Goal: Task Accomplishment & Management: Use online tool/utility

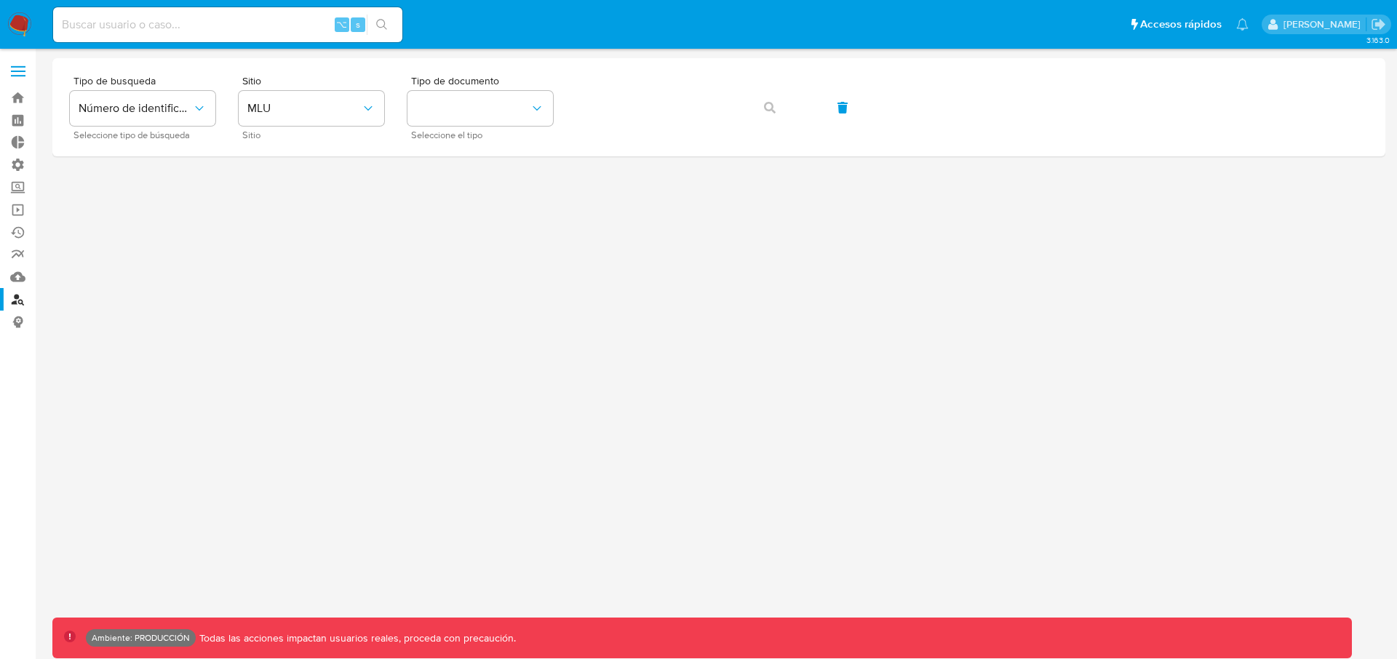
click at [19, 71] on span at bounding box center [18, 72] width 15 height 2
click at [0, 0] on input "checkbox" at bounding box center [0, 0] width 0 height 0
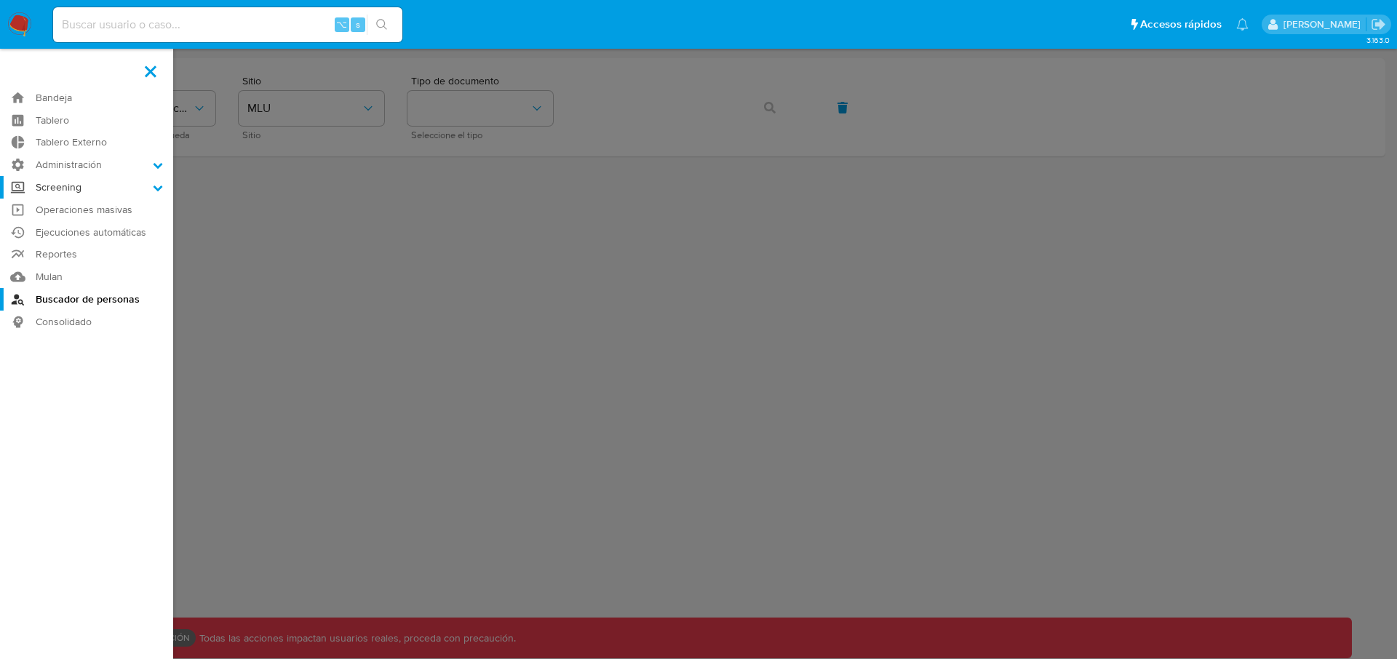
click at [95, 184] on label "Screening" at bounding box center [86, 187] width 173 height 23
click at [0, 0] on input "Screening" at bounding box center [0, 0] width 0 height 0
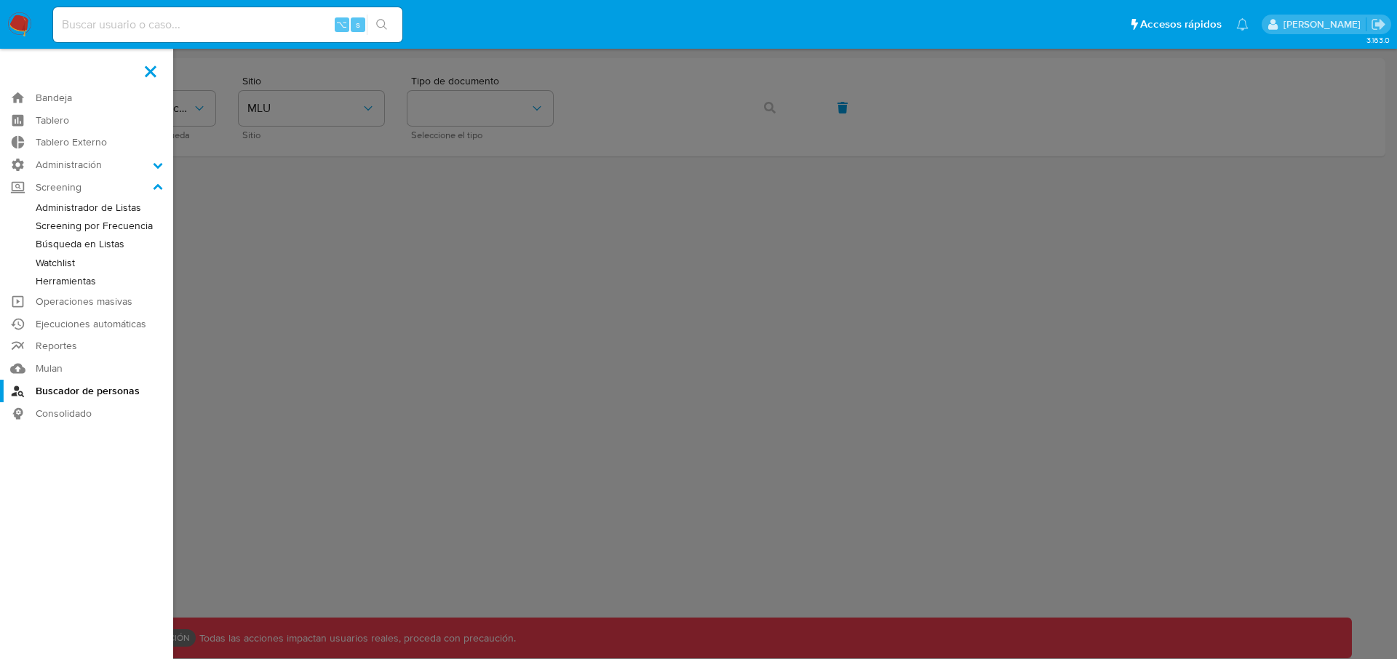
click at [104, 212] on link "Administrador de Listas" at bounding box center [86, 208] width 173 height 18
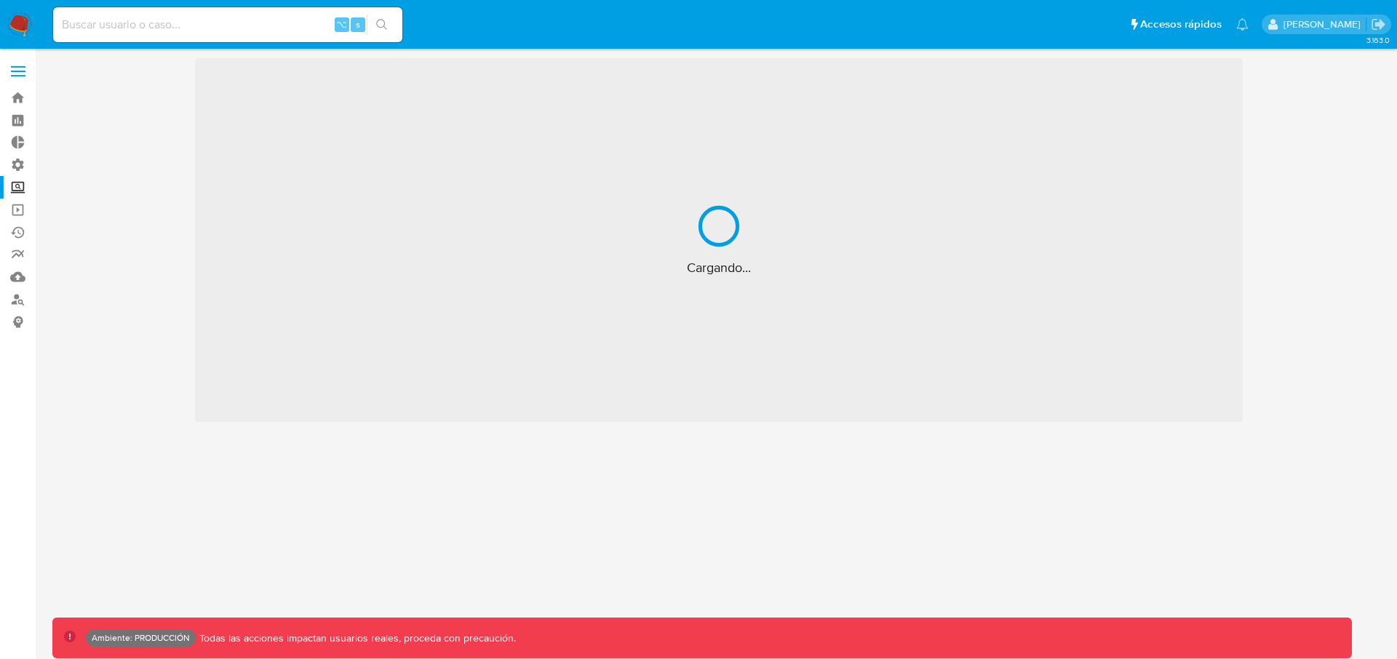
click at [19, 193] on label "Screening" at bounding box center [86, 187] width 173 height 23
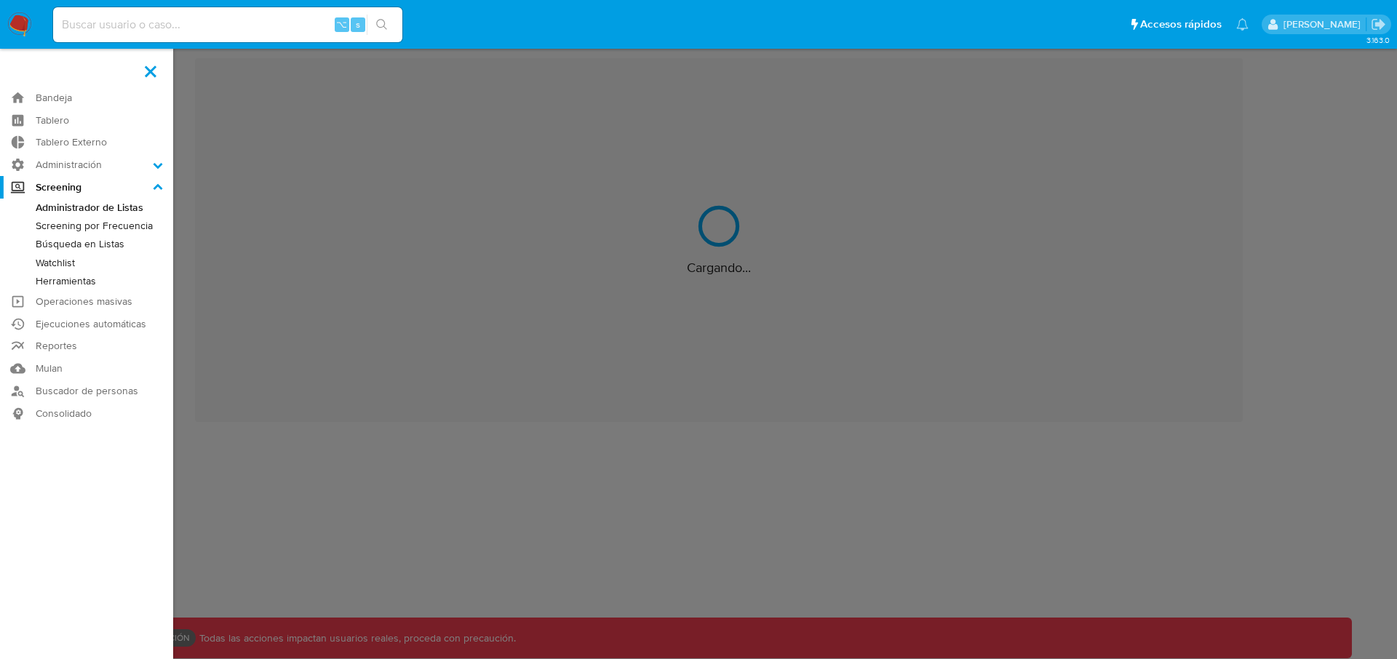
click at [0, 0] on input "Screening" at bounding box center [0, 0] width 0 height 0
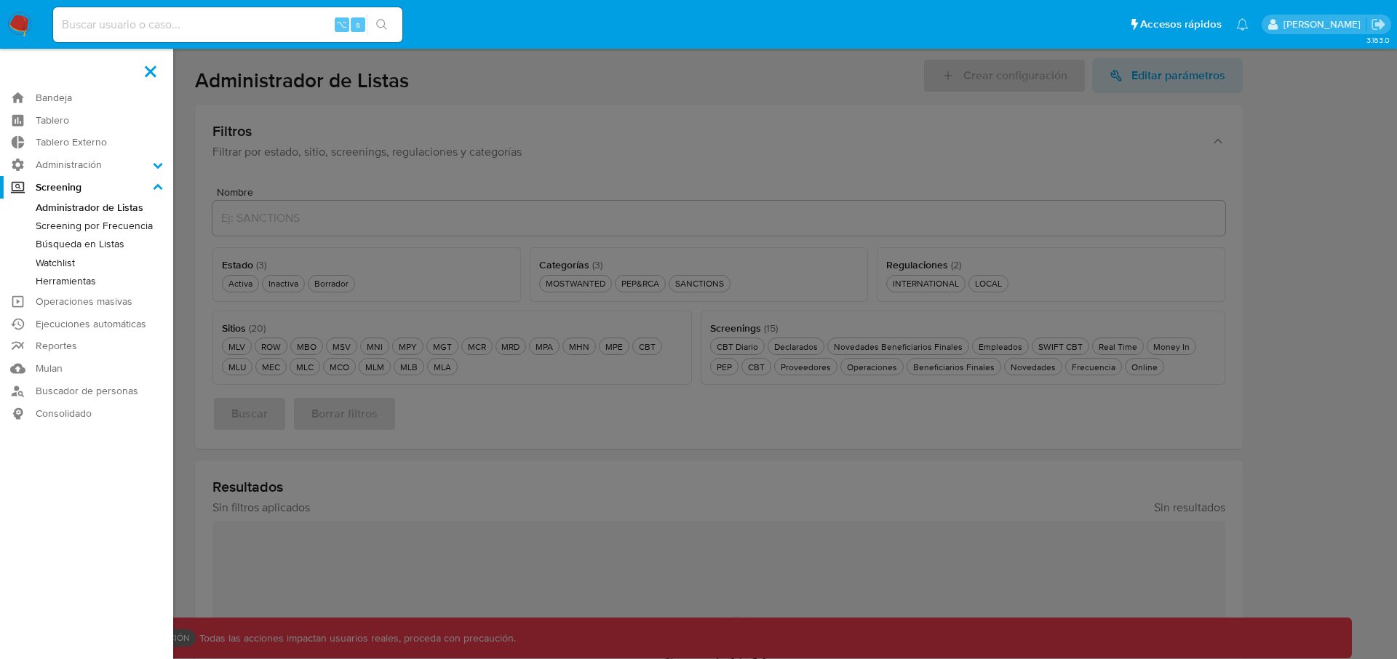
click at [104, 246] on link "Búsqueda en Listas" at bounding box center [86, 244] width 173 height 18
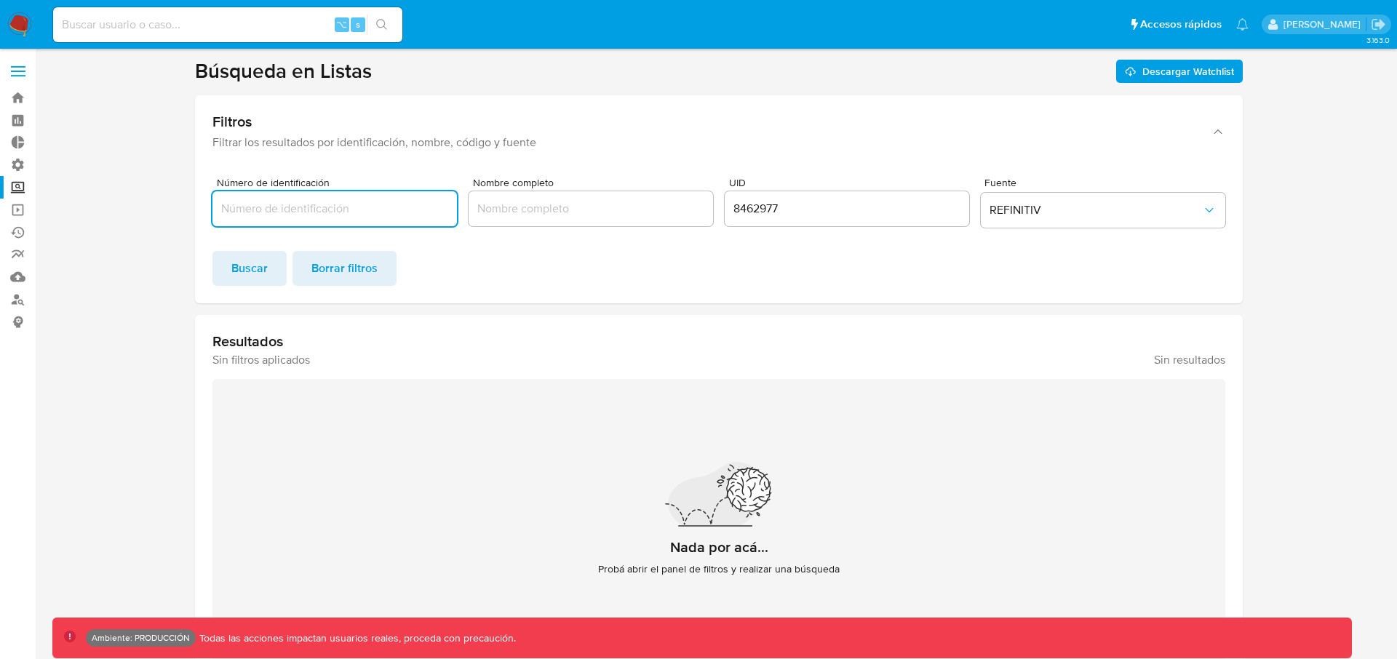
click at [767, 213] on input "8462977" at bounding box center [847, 208] width 245 height 19
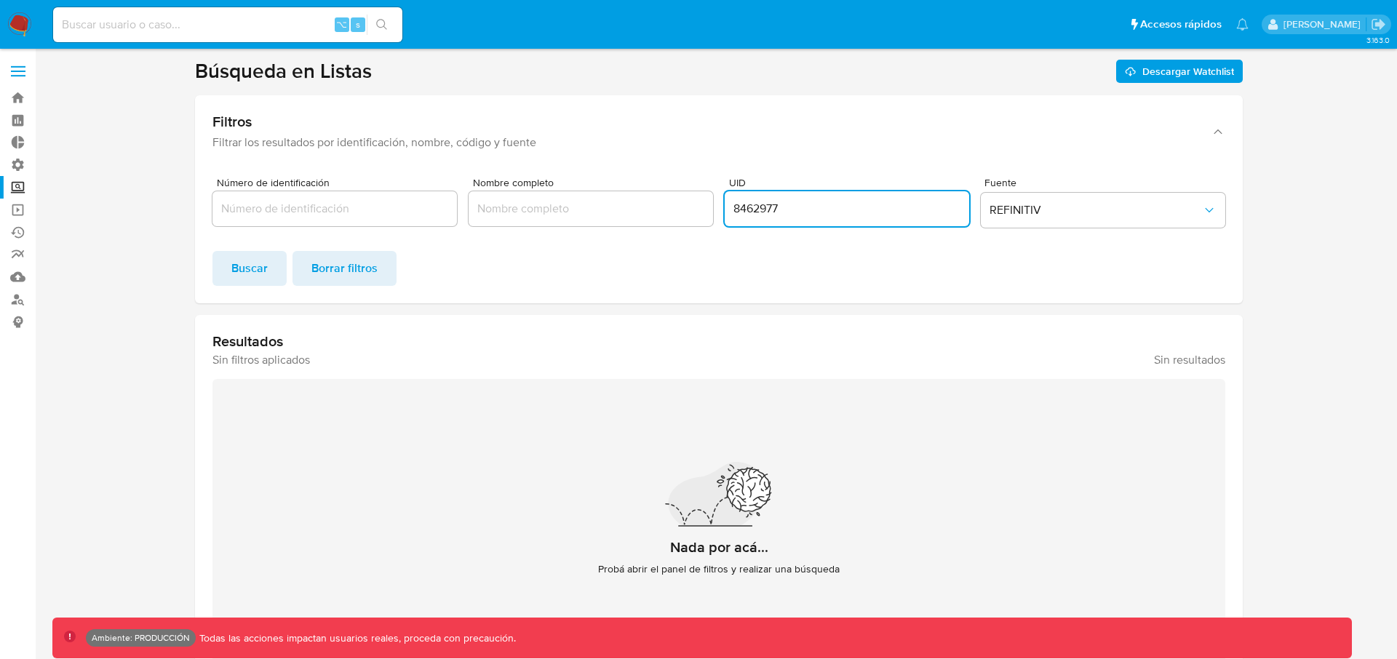
click at [767, 213] on input "8462977" at bounding box center [847, 208] width 245 height 19
click at [258, 276] on span "Buscar" at bounding box center [249, 269] width 36 height 32
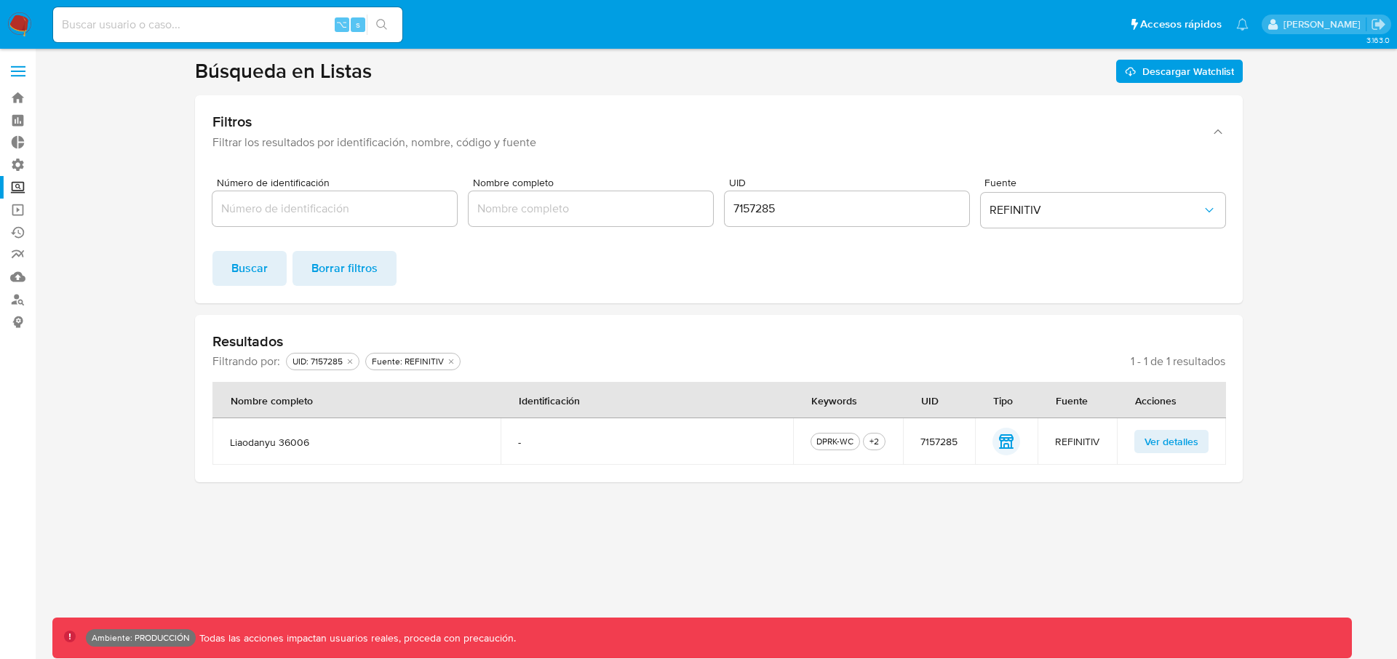
click at [1165, 443] on span "Ver detalles" at bounding box center [1172, 442] width 54 height 20
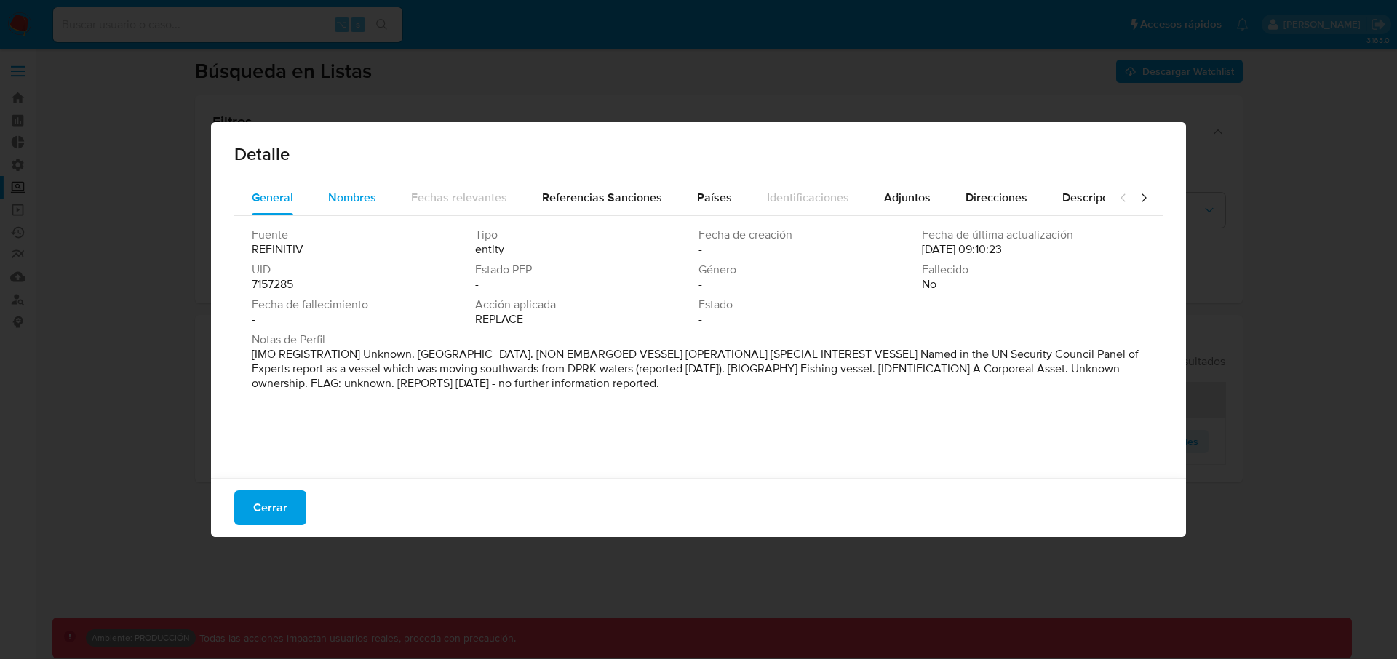
click at [349, 206] on div "Nombres" at bounding box center [352, 197] width 48 height 35
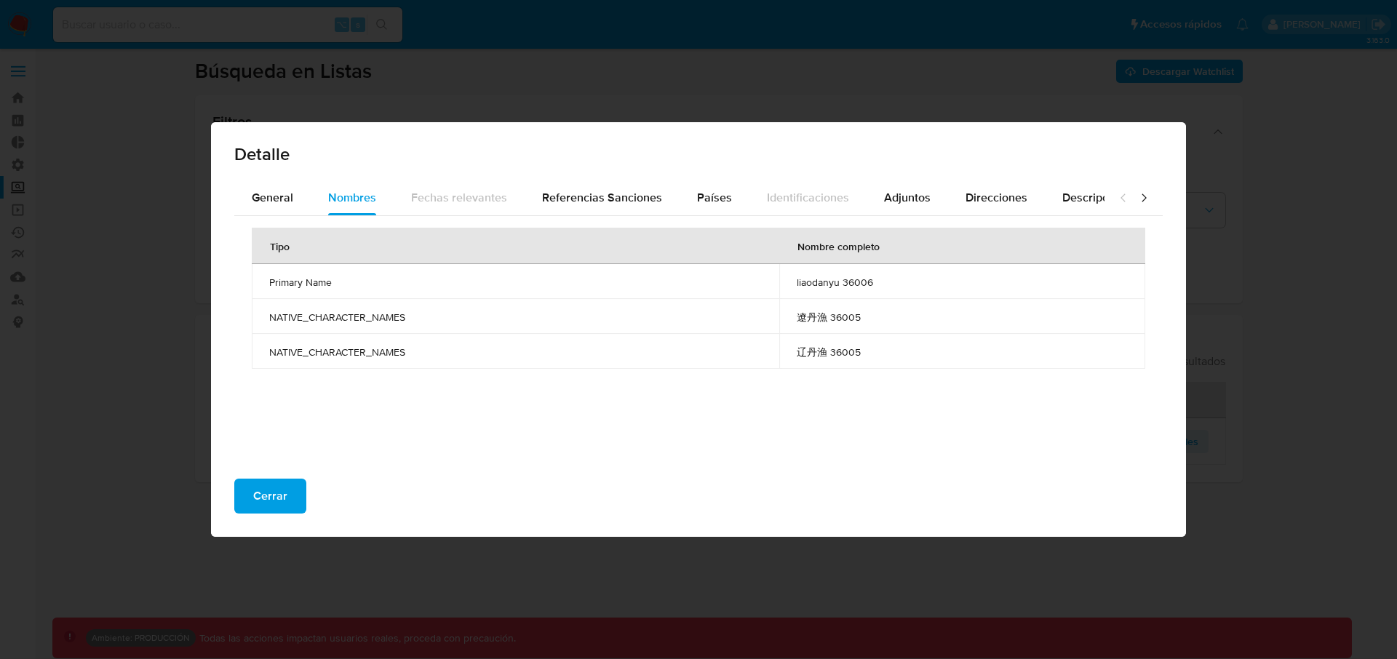
drag, startPoint x: 795, startPoint y: 317, endPoint x: 880, endPoint y: 352, distance: 91.8
click at [880, 354] on tbody "Primary Name liaodanyu 36006 NATIVE_CHARACTER_NAMES 遼丹漁 36005 NATIVE_CHARACTER_…" at bounding box center [699, 316] width 894 height 105
click at [919, 335] on td "辽丹渔 36005" at bounding box center [962, 351] width 366 height 35
drag, startPoint x: 896, startPoint y: 362, endPoint x: 782, endPoint y: 310, distance: 125.4
click at [782, 310] on tbody "Primary Name liaodanyu 36006 NATIVE_CHARACTER_NAMES 遼丹漁 36005 NATIVE_CHARACTER_…" at bounding box center [699, 316] width 894 height 105
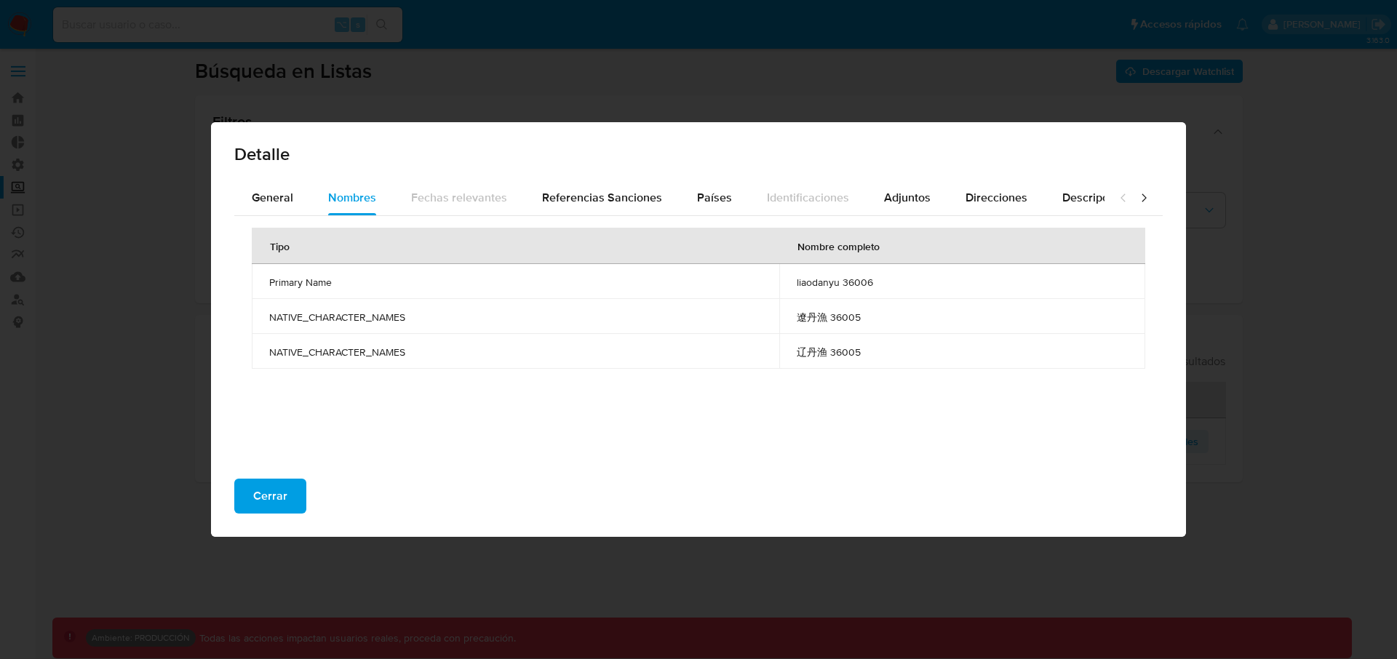
click at [899, 335] on td "辽丹渔 36005" at bounding box center [962, 351] width 366 height 35
drag, startPoint x: 822, startPoint y: 322, endPoint x: 833, endPoint y: 322, distance: 10.2
click at [833, 322] on span "遼丹漁 36005" at bounding box center [962, 317] width 331 height 13
drag, startPoint x: 823, startPoint y: 350, endPoint x: 836, endPoint y: 350, distance: 13.1
click at [836, 350] on span "辽丹渔 36005" at bounding box center [962, 352] width 331 height 13
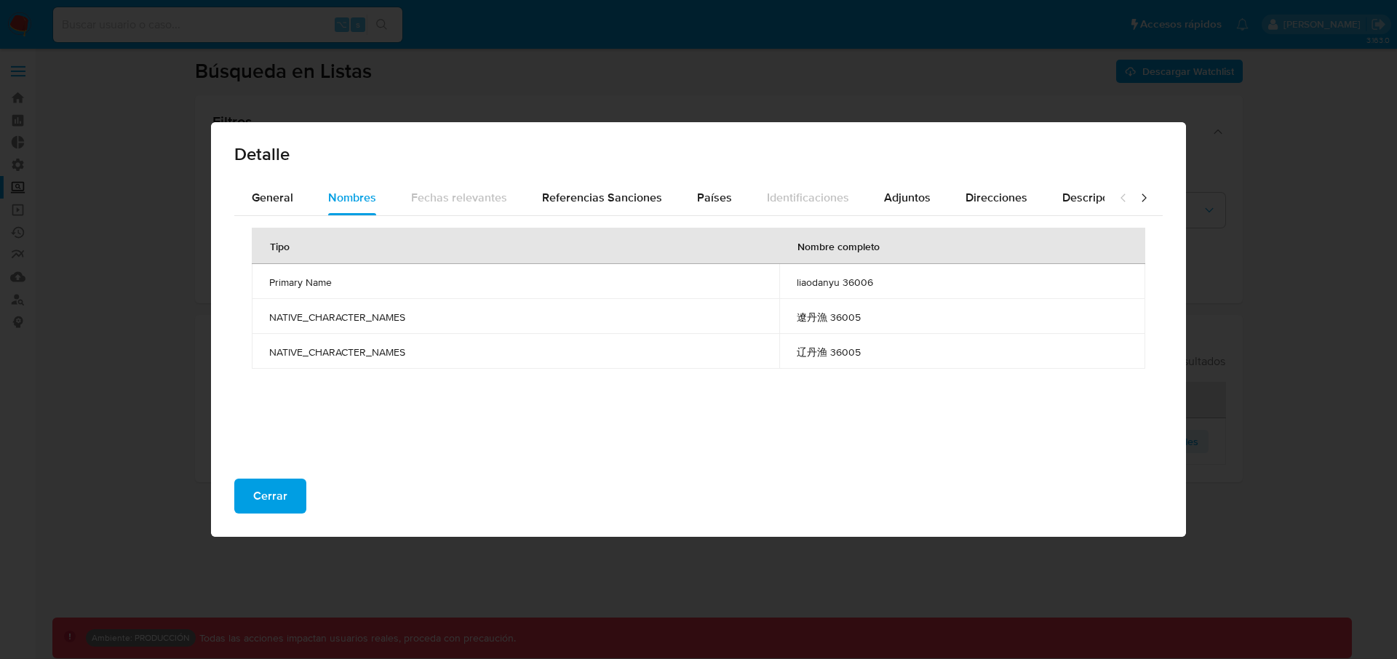
click at [916, 370] on div "Tipo Nombre completo Primary Name liaodanyu 36006 NATIVE_CHARACTER_NAMES 遼丹漁 36…" at bounding box center [698, 343] width 929 height 255
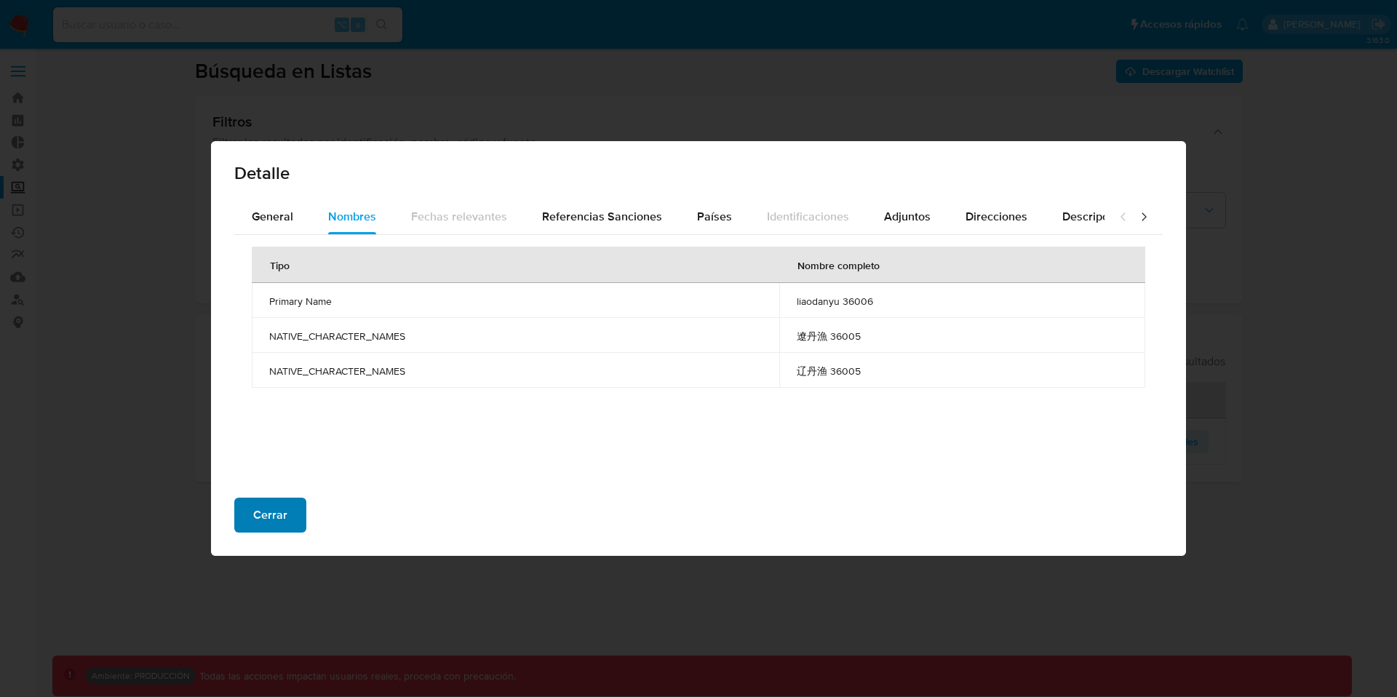
click at [271, 522] on span "Cerrar" at bounding box center [270, 515] width 34 height 32
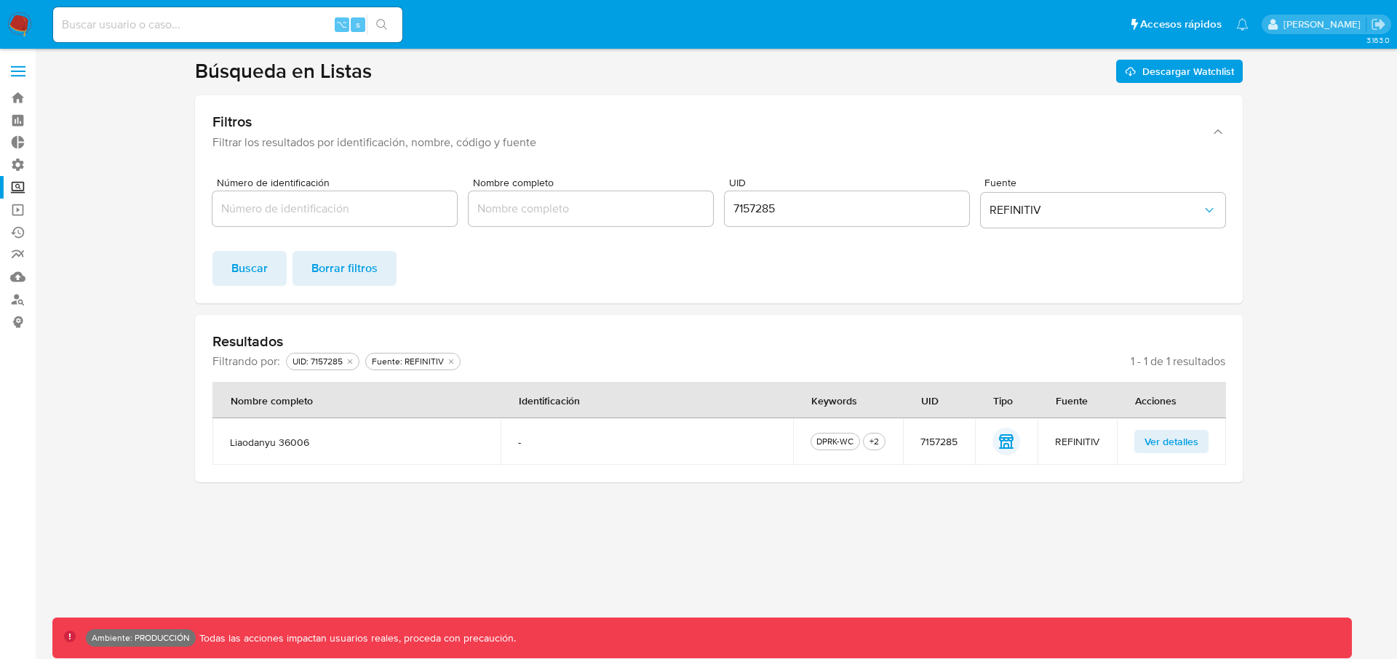
click at [738, 215] on input "7157285" at bounding box center [847, 208] width 245 height 19
paste input "307"
click at [242, 276] on span "Buscar" at bounding box center [249, 269] width 36 height 32
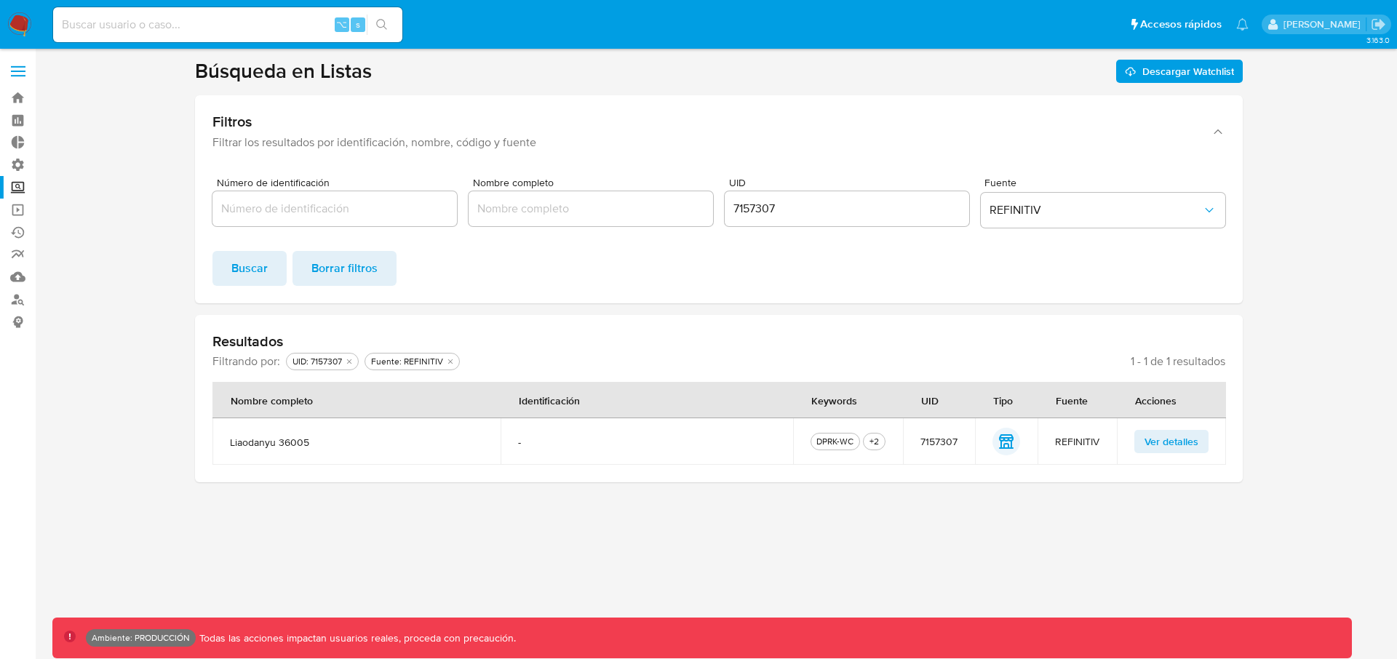
click at [1172, 445] on span "Ver detalles" at bounding box center [1172, 442] width 54 height 20
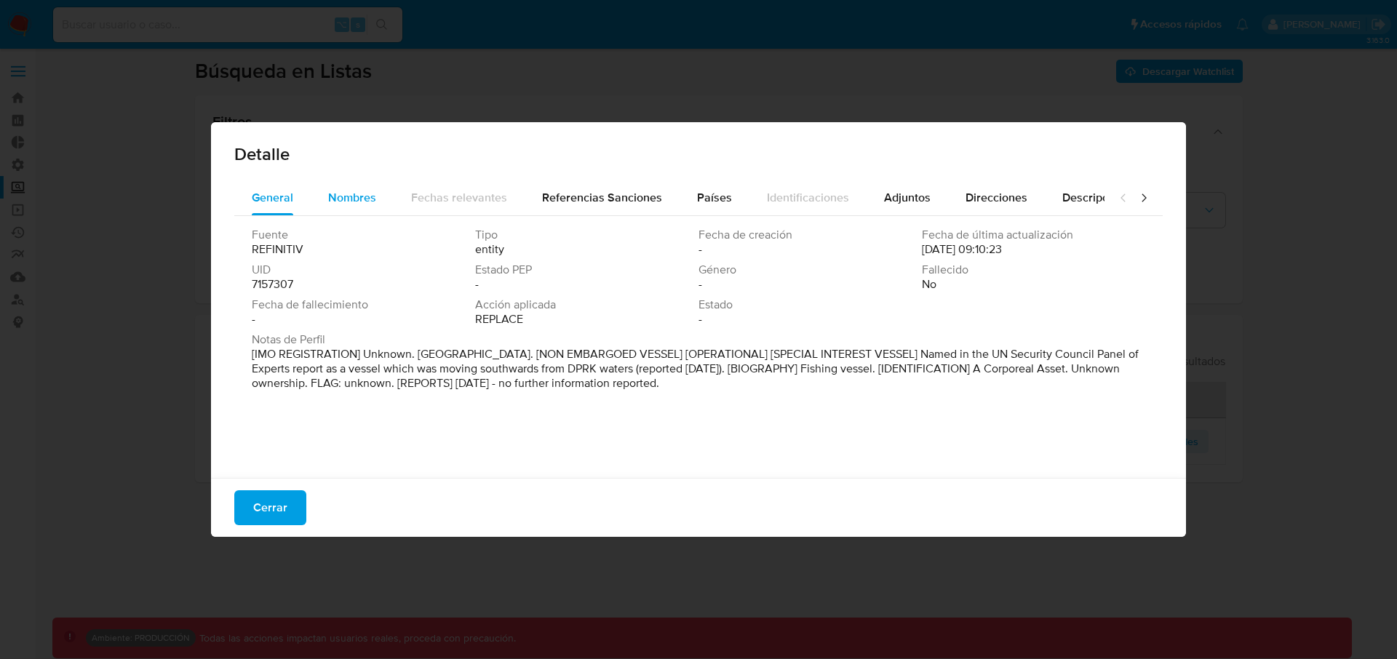
click at [330, 196] on span "Nombres" at bounding box center [352, 197] width 48 height 17
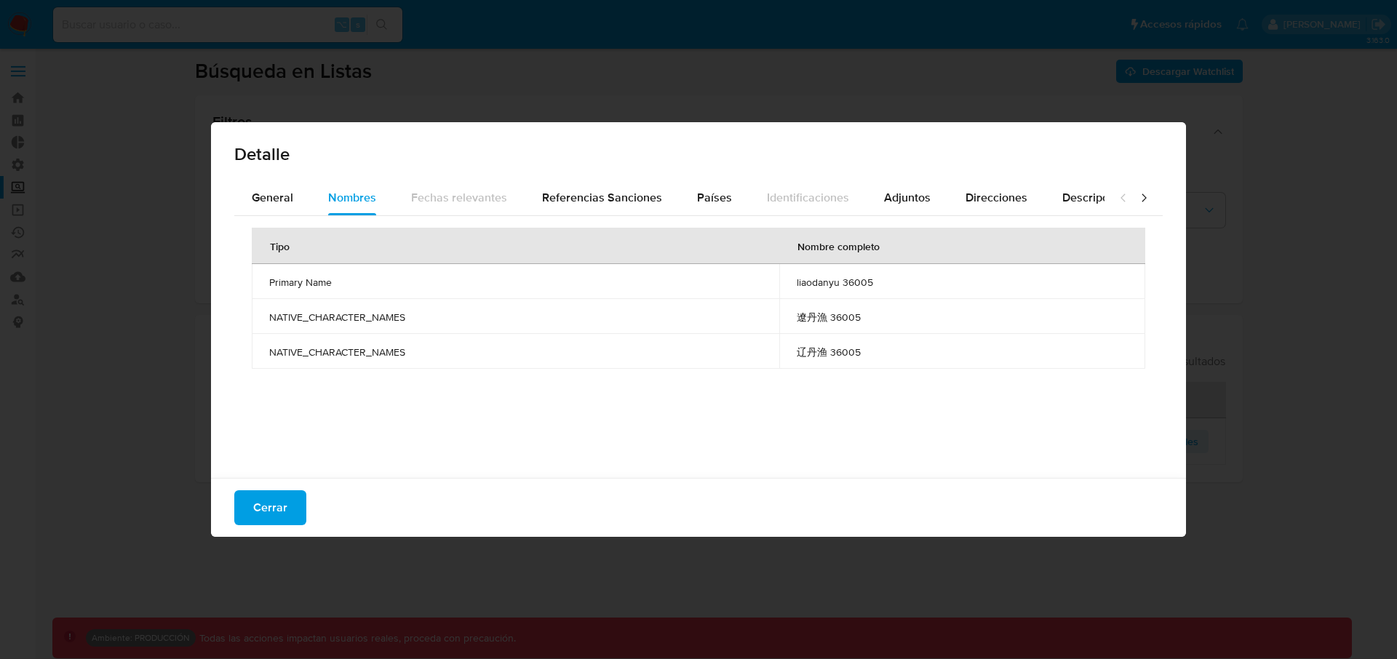
drag, startPoint x: 800, startPoint y: 317, endPoint x: 869, endPoint y: 370, distance: 87.2
click at [870, 371] on div "Tipo Nombre completo Primary Name liaodanyu 36005 NATIVE_CHARACTER_NAMES 遼丹漁 36…" at bounding box center [698, 343] width 929 height 255
click at [621, 200] on span "Referencias Sanciones" at bounding box center [602, 197] width 120 height 17
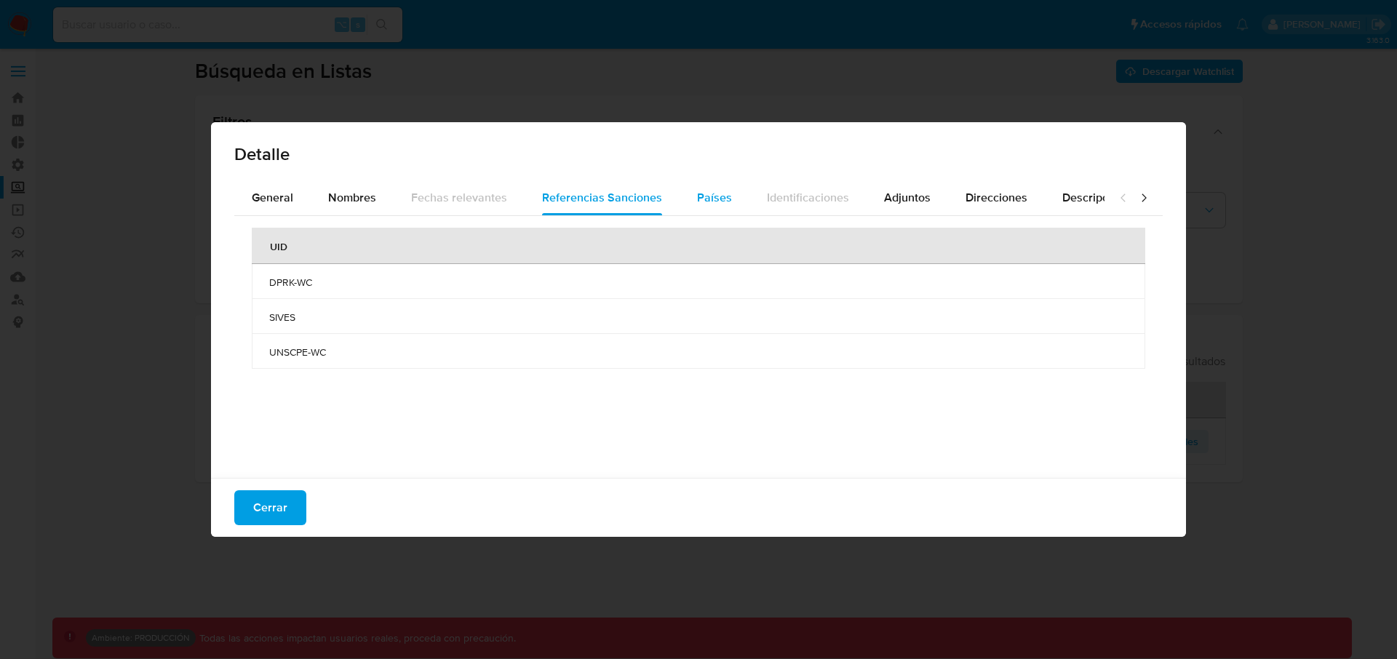
click at [697, 196] on span "Países" at bounding box center [714, 197] width 35 height 17
click at [640, 183] on div "Referencias Sanciones" at bounding box center [602, 197] width 120 height 35
click at [247, 202] on button "General" at bounding box center [272, 197] width 76 height 35
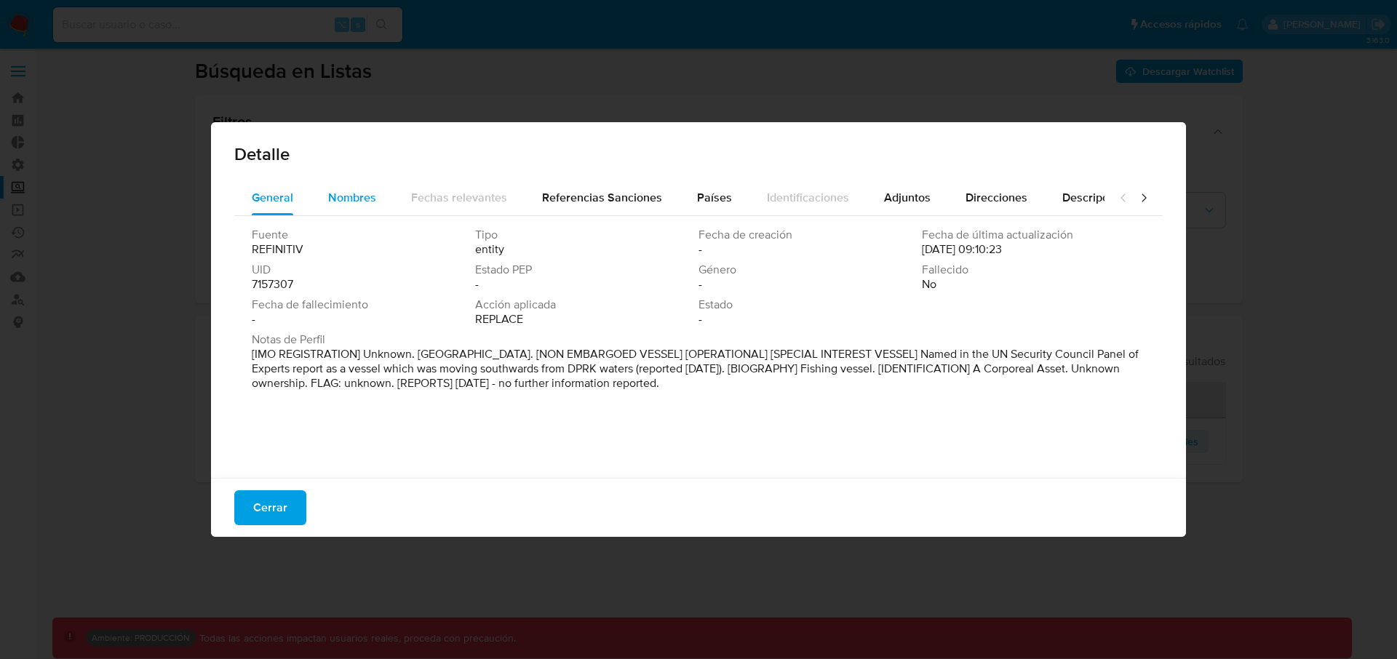
click at [370, 189] on span "Nombres" at bounding box center [352, 197] width 48 height 17
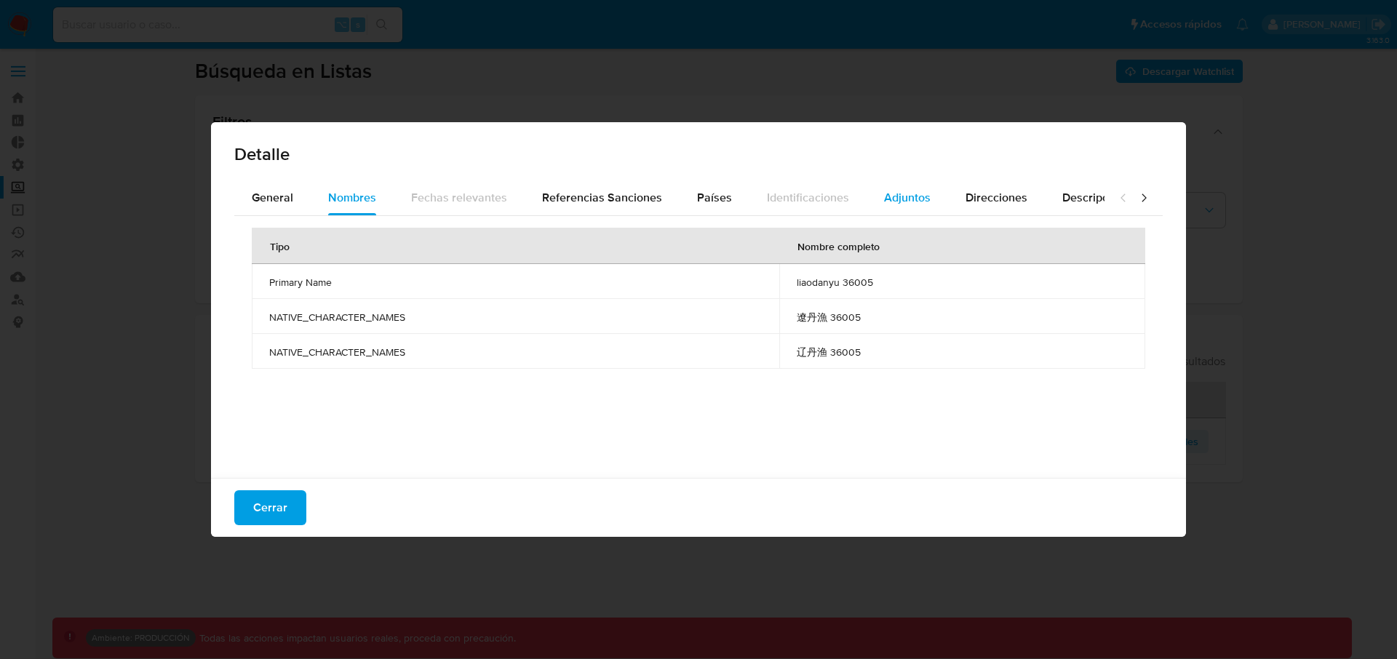
click at [918, 197] on span "Adjuntos" at bounding box center [907, 197] width 47 height 17
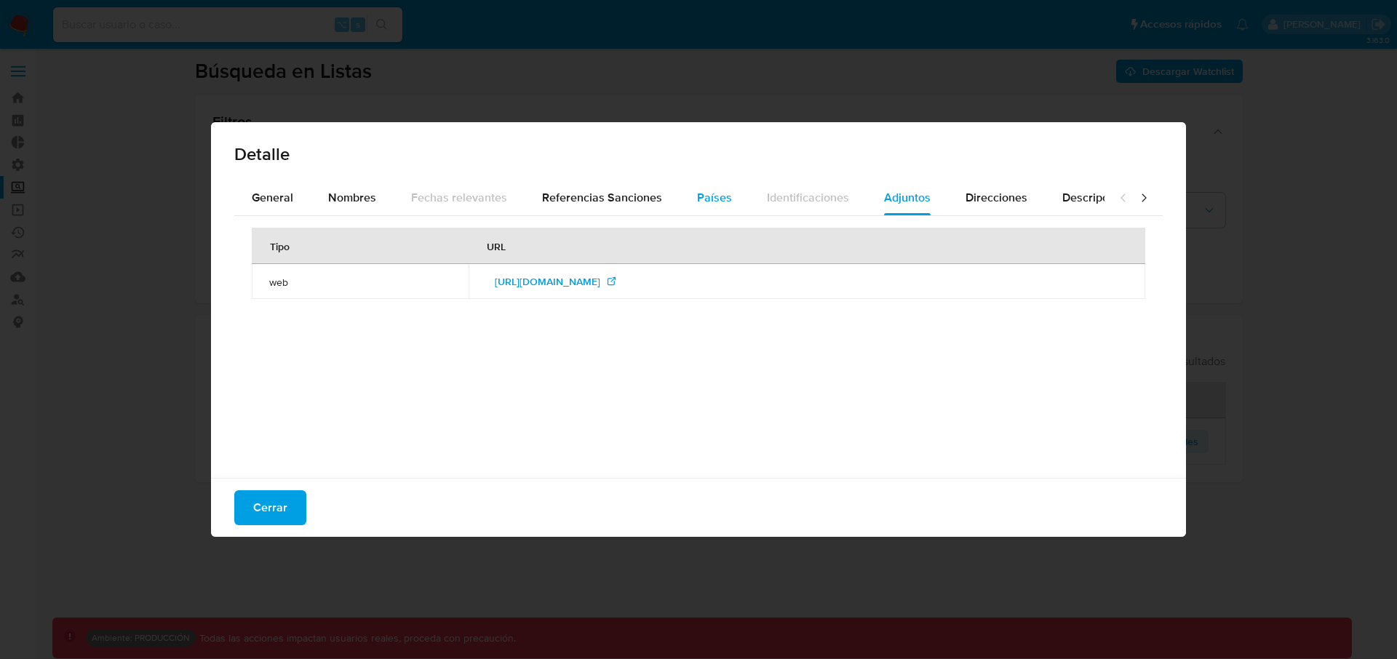
click at [704, 195] on span "Países" at bounding box center [714, 197] width 35 height 17
click at [360, 194] on span "Nombres" at bounding box center [352, 197] width 48 height 17
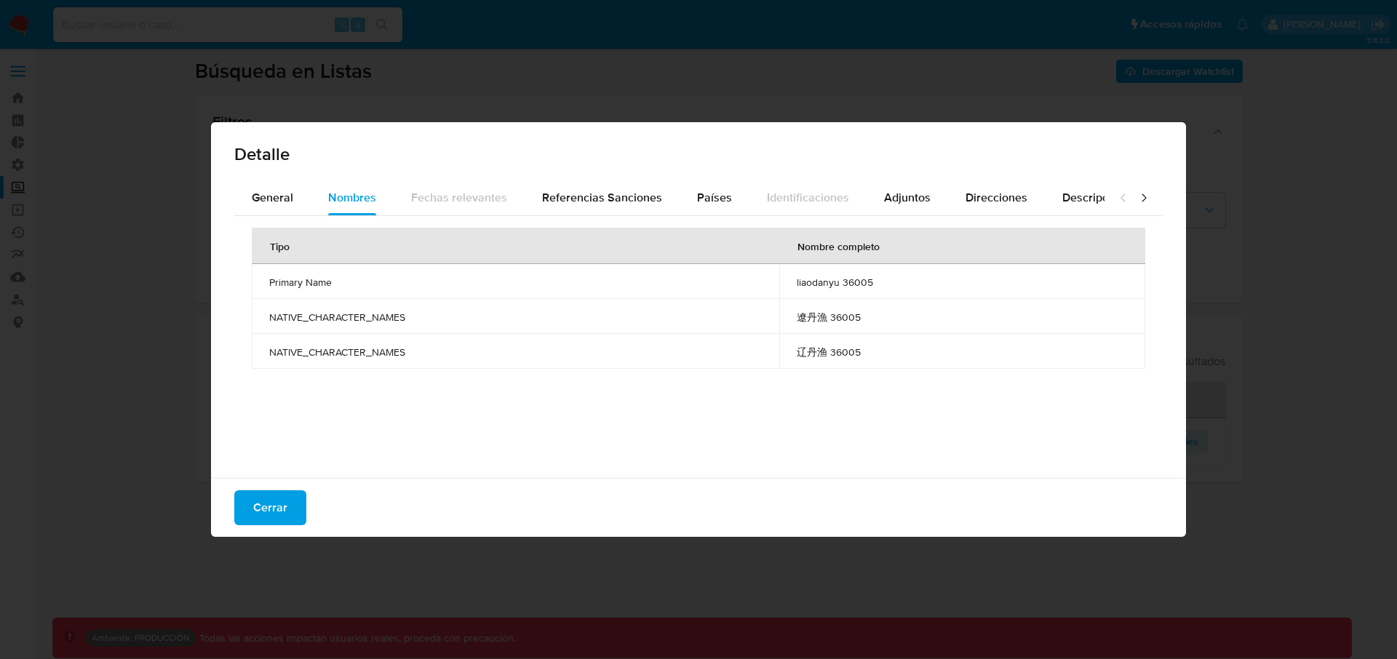
click at [803, 352] on span "辽丹渔 36005" at bounding box center [962, 352] width 331 height 13
drag, startPoint x: 795, startPoint y: 352, endPoint x: 899, endPoint y: 355, distance: 104.1
click at [899, 355] on td "辽丹渔 36005" at bounding box center [962, 351] width 366 height 35
click at [605, 194] on span "Referencias Sanciones" at bounding box center [602, 197] width 120 height 17
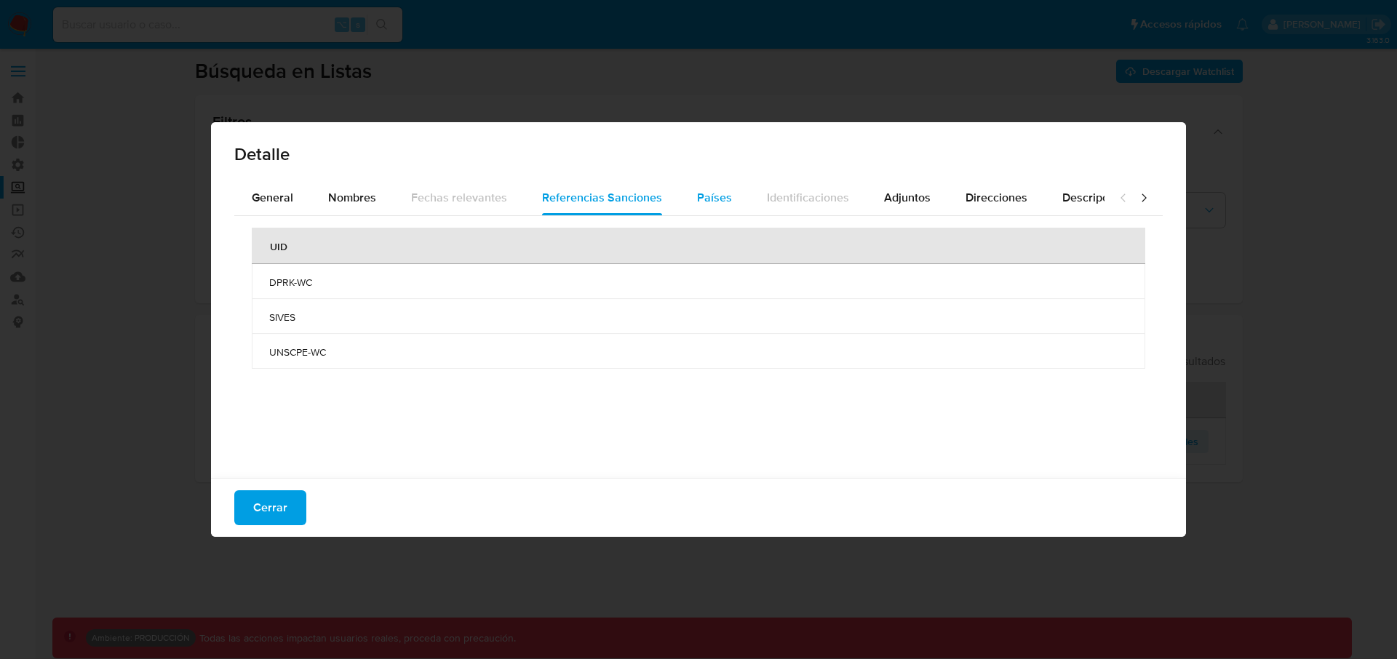
click at [699, 195] on span "Países" at bounding box center [714, 197] width 35 height 17
click at [340, 198] on span "Nombres" at bounding box center [352, 197] width 48 height 17
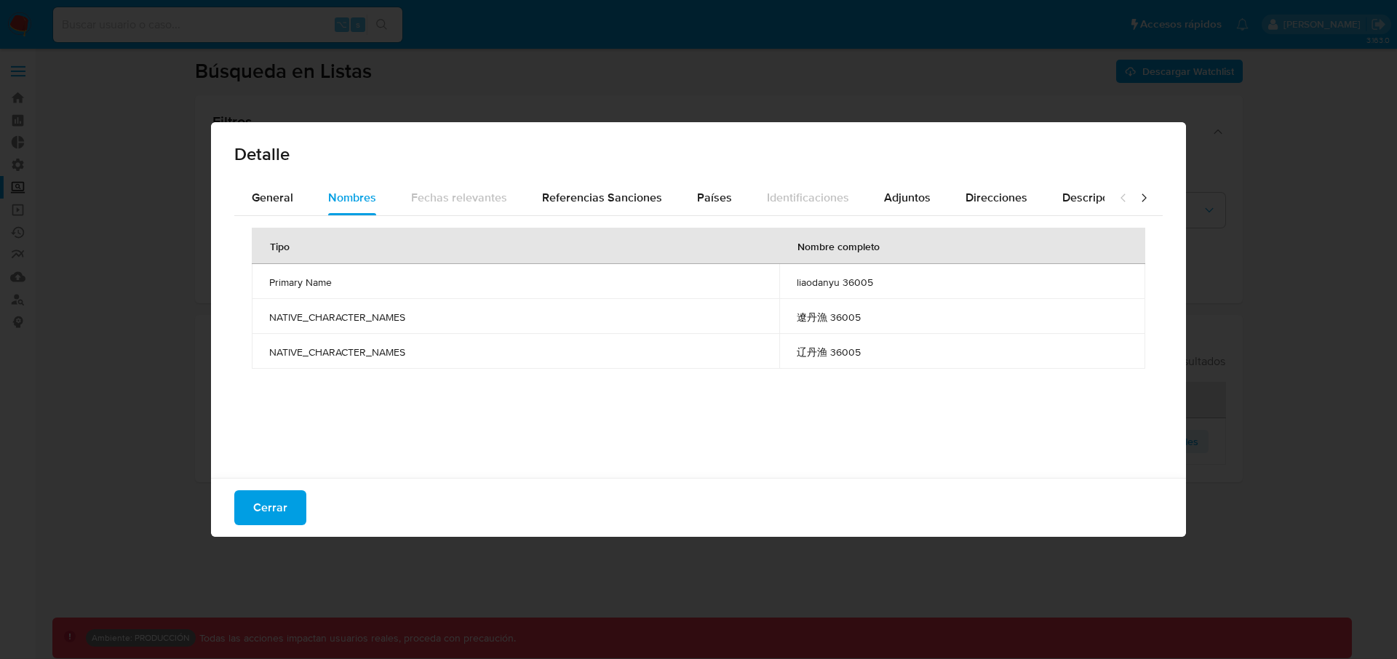
drag, startPoint x: 875, startPoint y: 357, endPoint x: 692, endPoint y: 309, distance: 189.8
click at [692, 309] on tbody "Primary Name liaodanyu 36005 NATIVE_CHARACTER_NAMES 遼丹漁 36005 NATIVE_CHARACTER_…" at bounding box center [699, 316] width 894 height 105
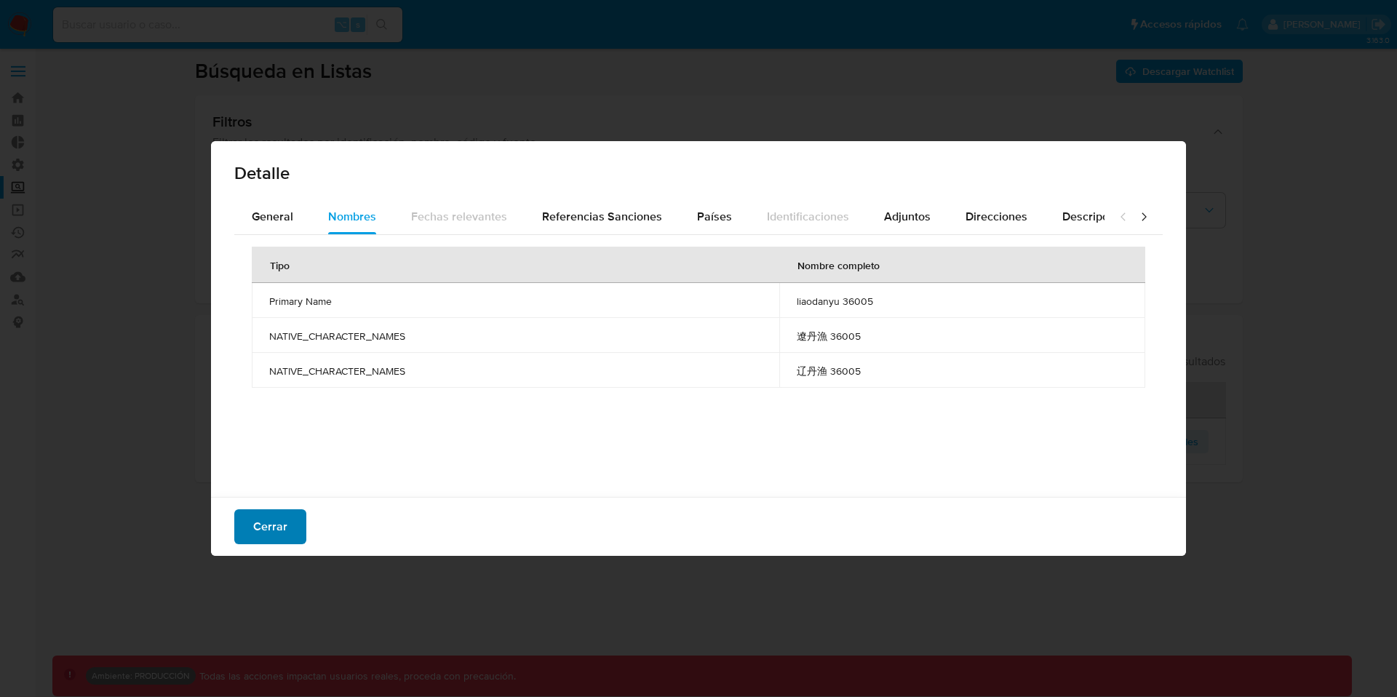
click at [300, 528] on button "Cerrar" at bounding box center [270, 526] width 72 height 35
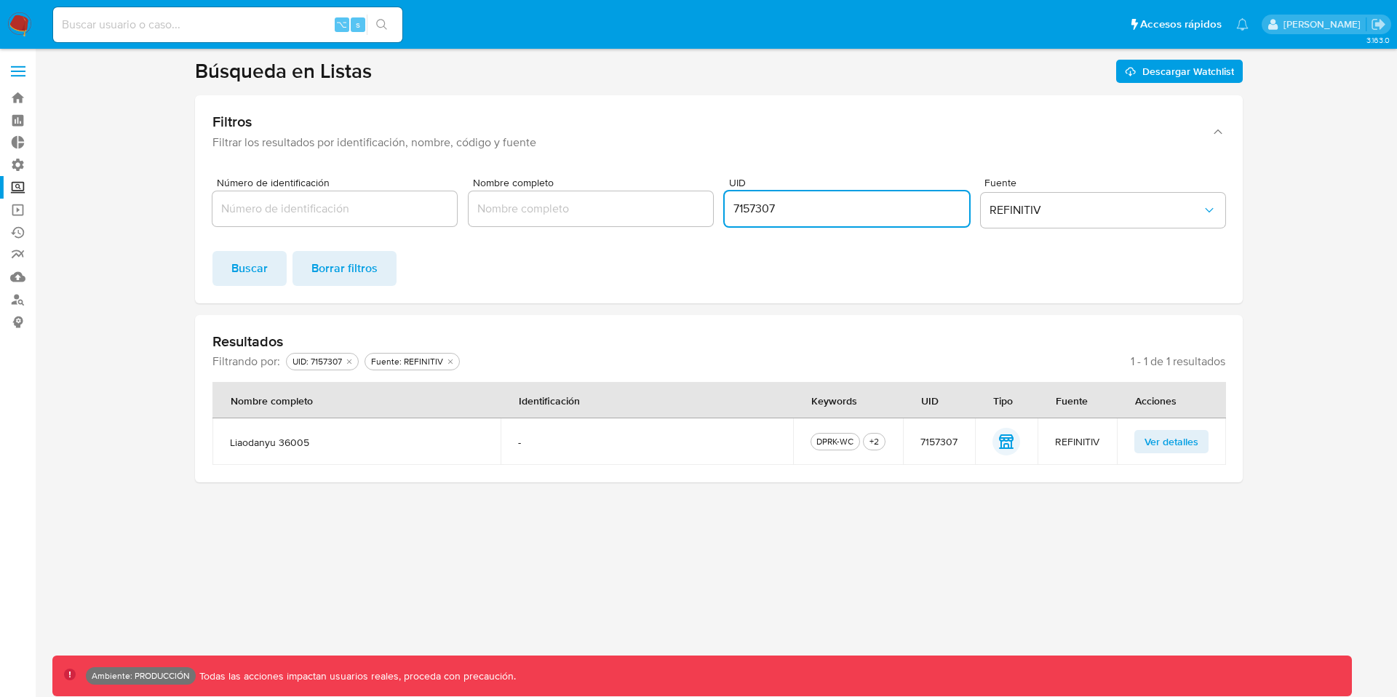
click at [766, 214] on input "7157307" at bounding box center [847, 208] width 245 height 19
click at [760, 207] on input "7157307" at bounding box center [847, 208] width 245 height 19
paste input "285"
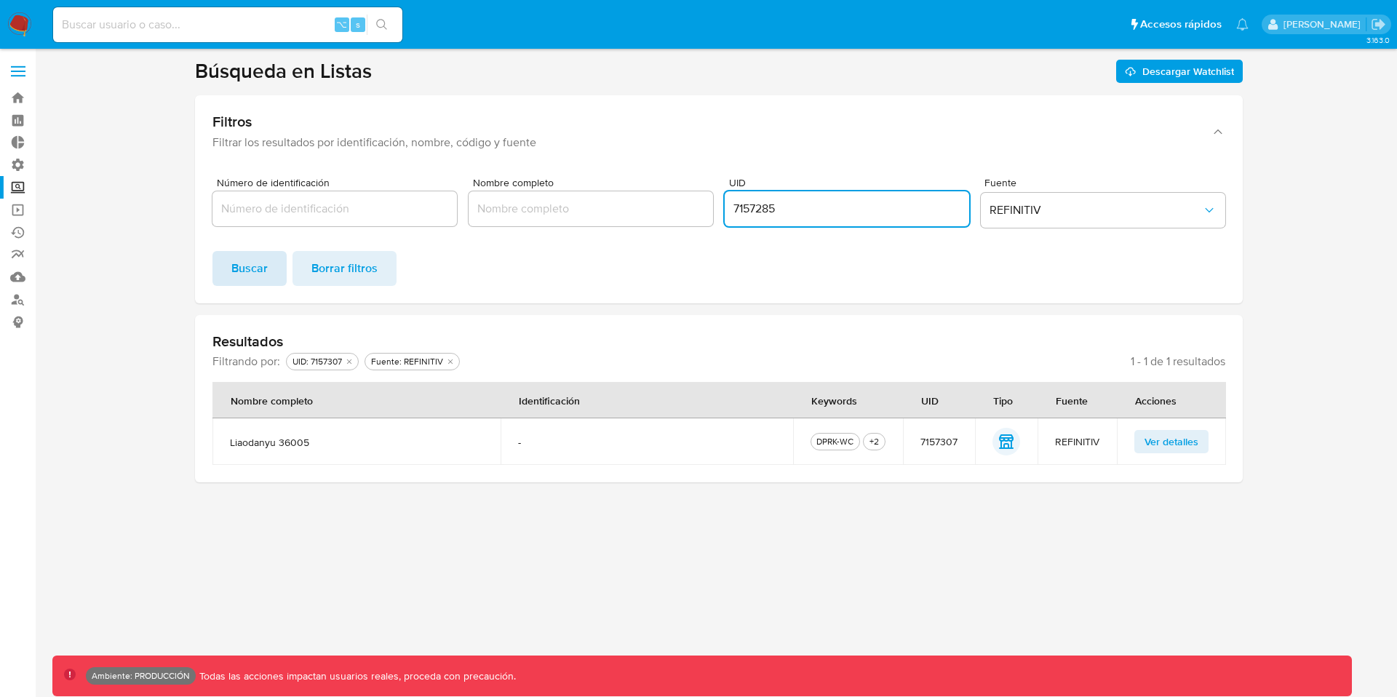
type input "7157285"
click at [253, 266] on span "Buscar" at bounding box center [249, 269] width 36 height 32
click at [1145, 445] on span "Ver detalles" at bounding box center [1172, 442] width 54 height 20
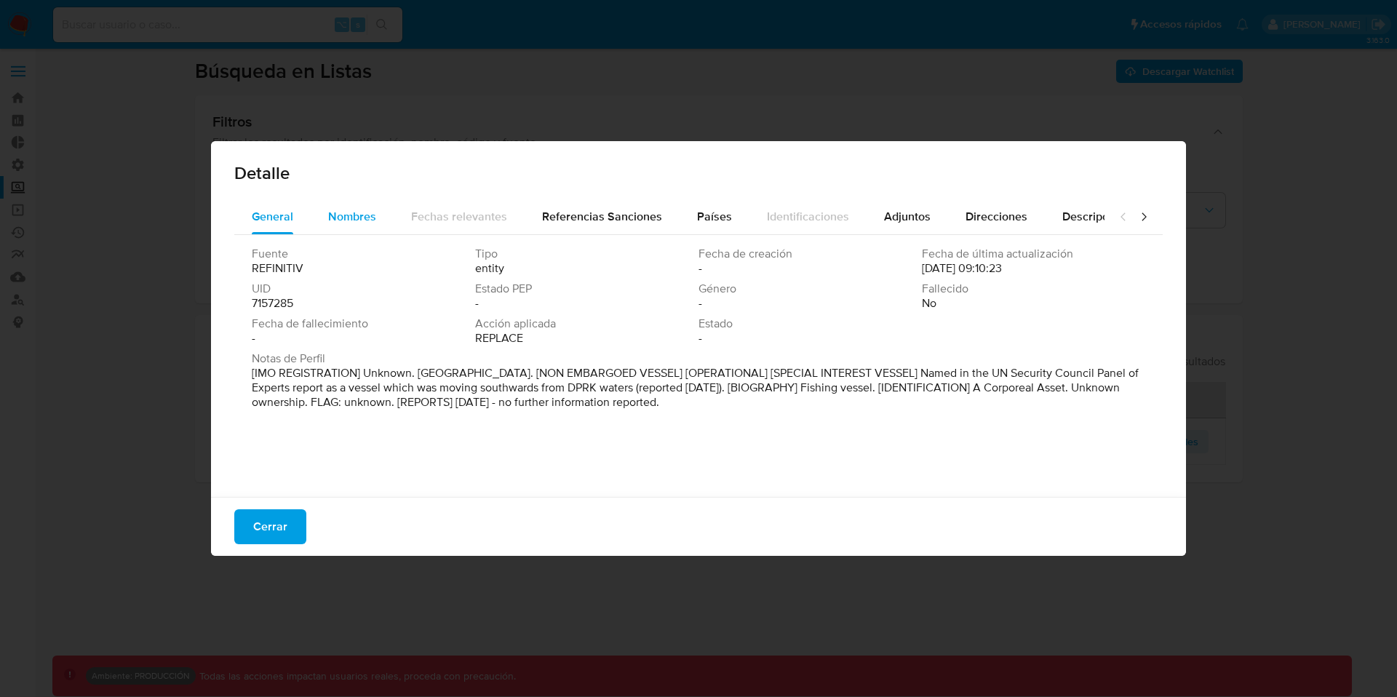
click at [351, 218] on span "Nombres" at bounding box center [352, 216] width 48 height 17
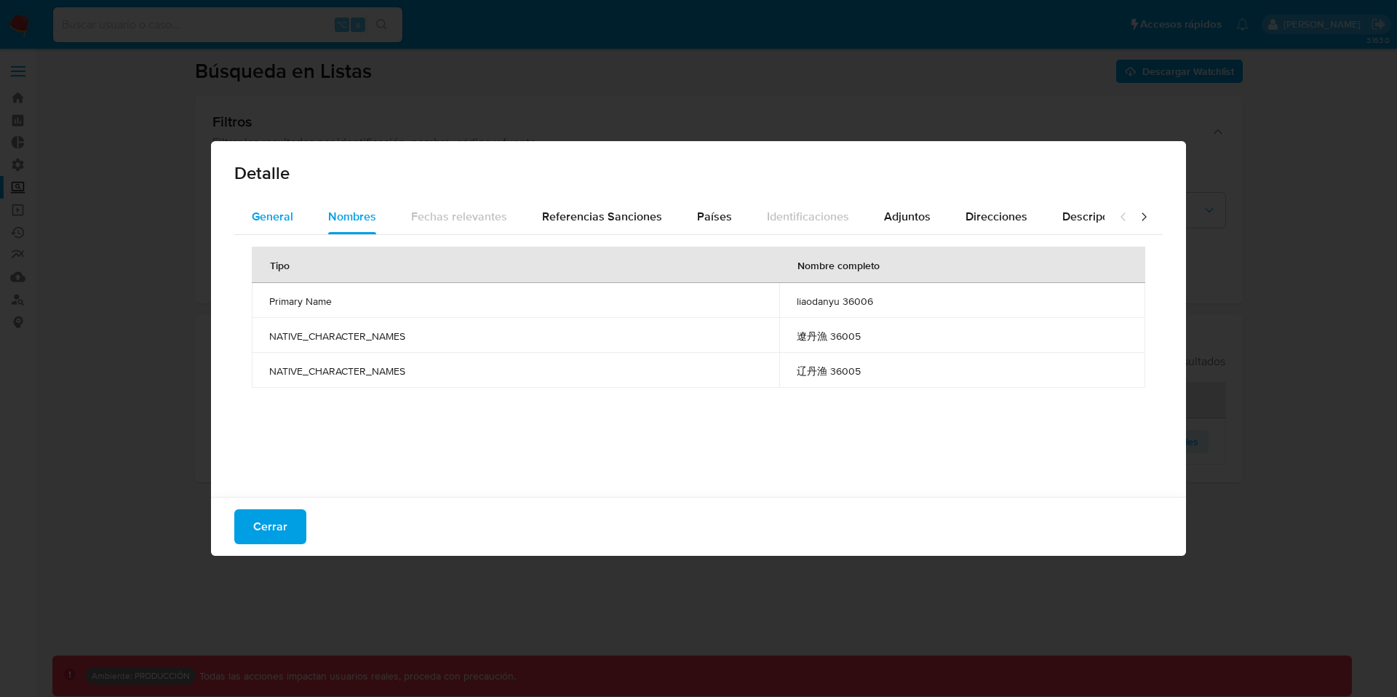
click at [277, 210] on span "General" at bounding box center [272, 216] width 41 height 17
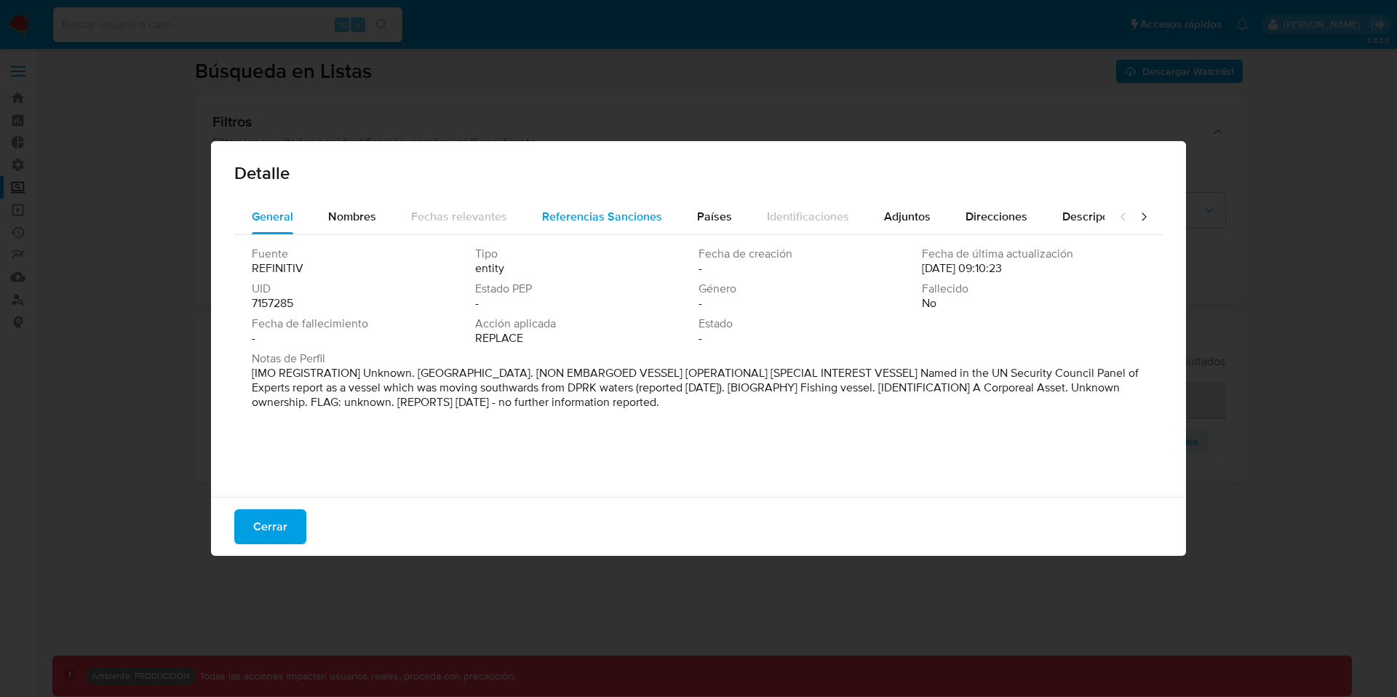
click at [600, 199] on div "Referencias Sanciones" at bounding box center [602, 216] width 120 height 35
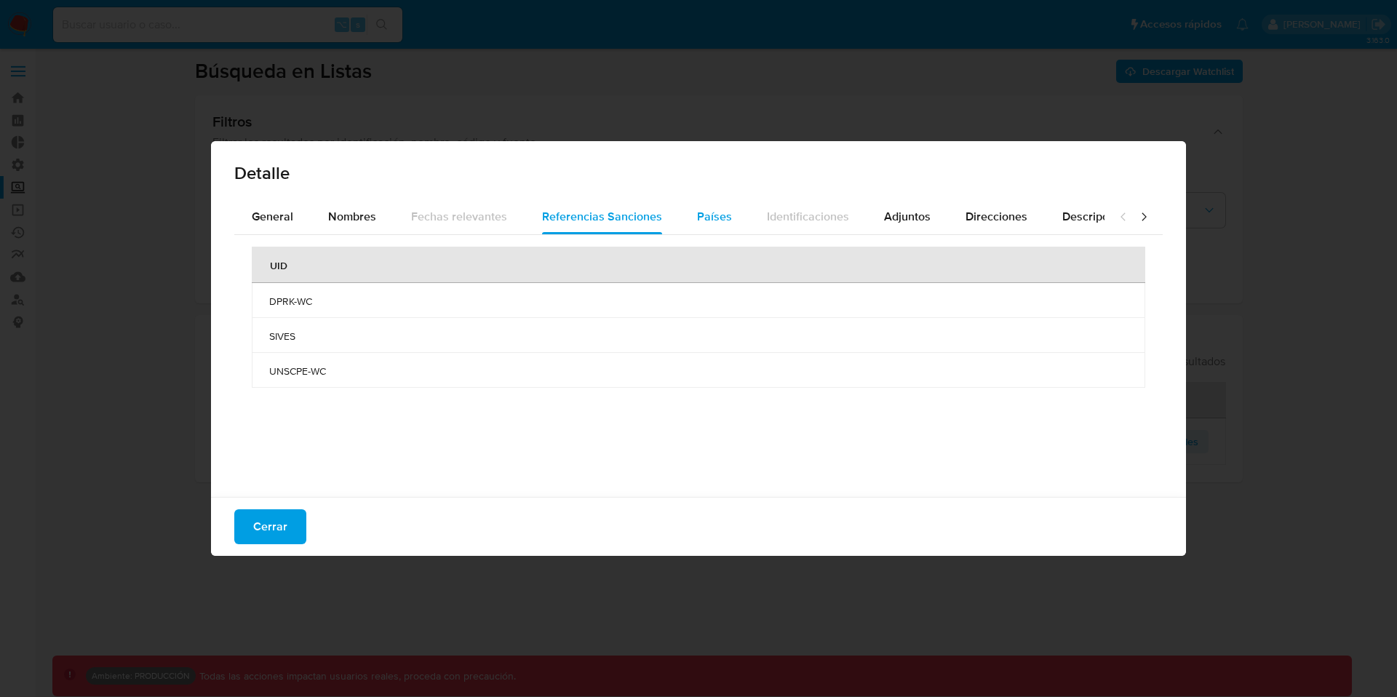
click at [703, 209] on span "Países" at bounding box center [714, 216] width 35 height 17
click at [899, 210] on span "Adjuntos" at bounding box center [907, 216] width 47 height 17
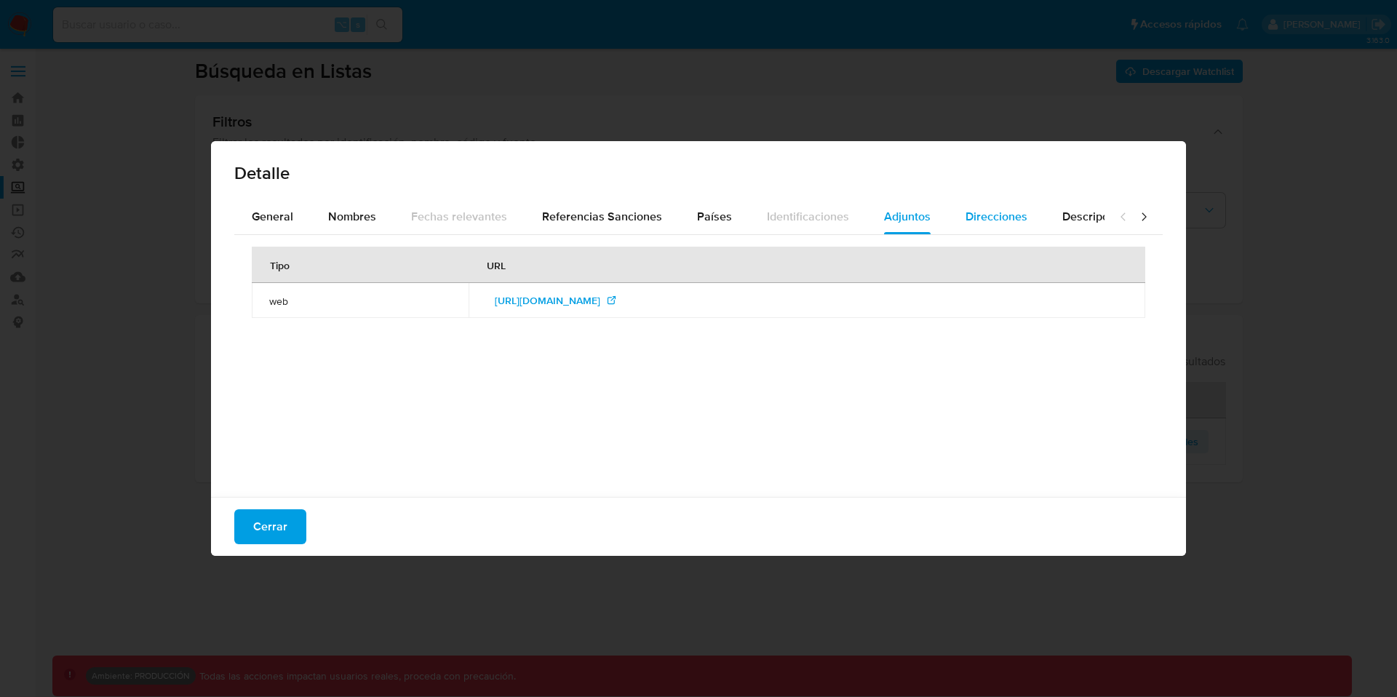
click at [971, 214] on span "Direcciones" at bounding box center [997, 216] width 62 height 17
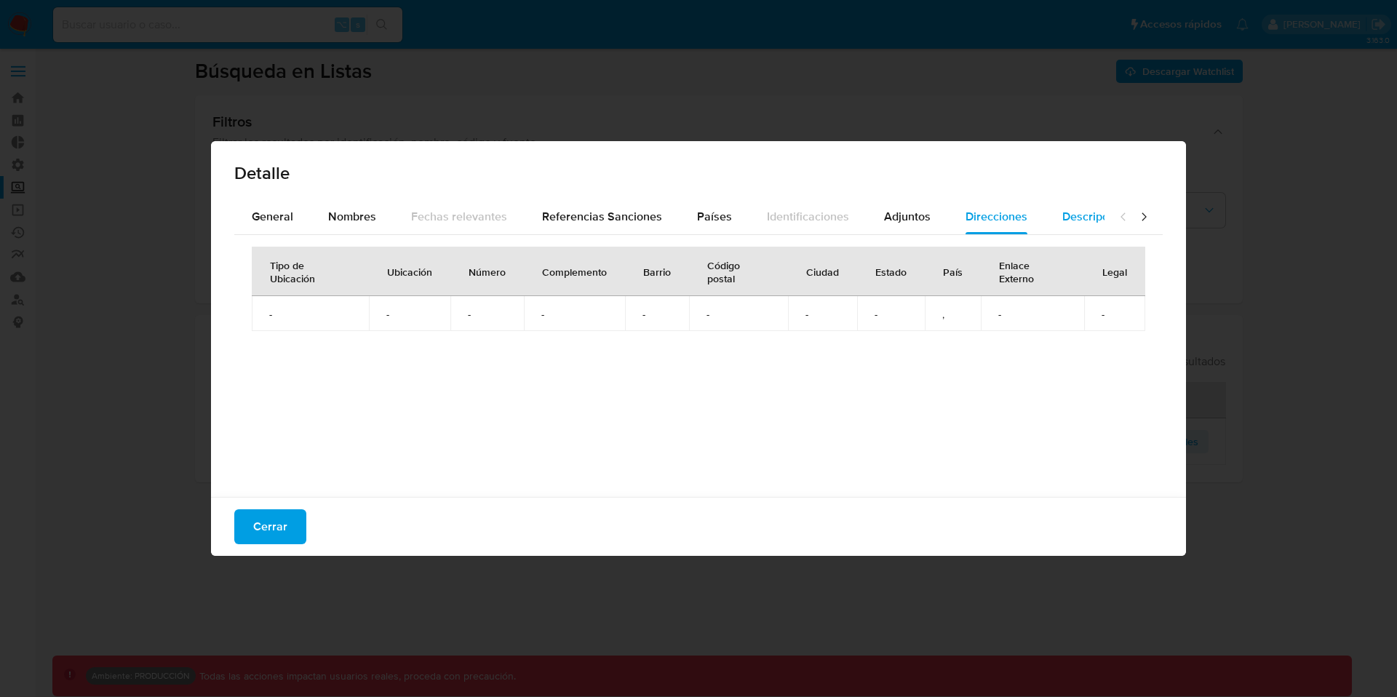
click at [1074, 220] on span "Descripciones" at bounding box center [1100, 216] width 74 height 17
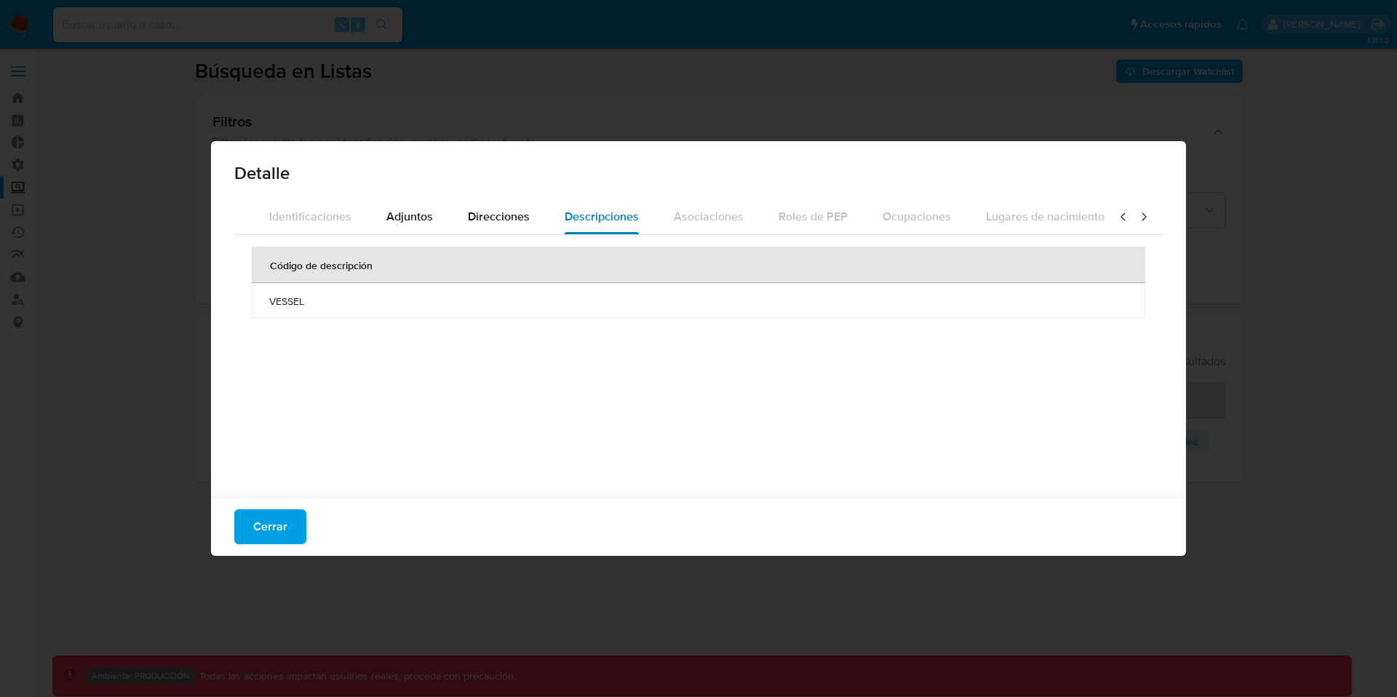
scroll to position [0, 504]
click at [1115, 215] on div at bounding box center [1134, 216] width 58 height 35
click at [1119, 214] on icon at bounding box center [1123, 217] width 15 height 15
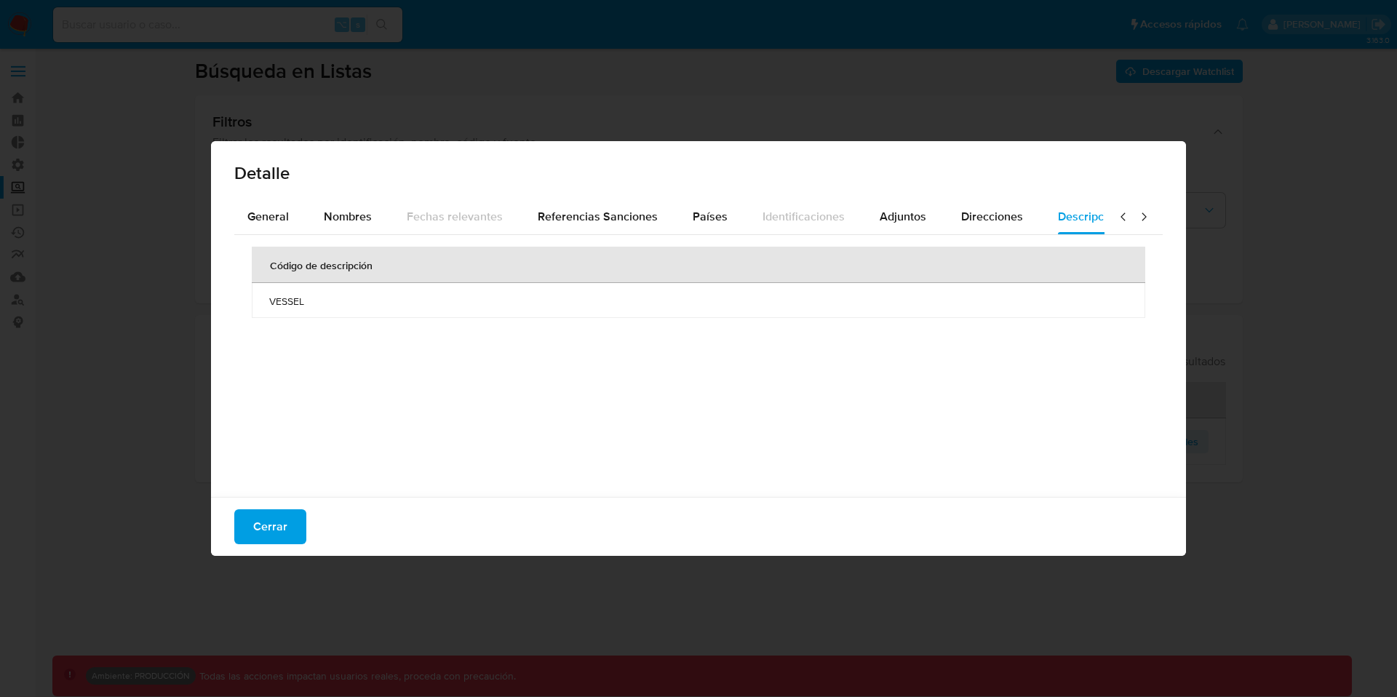
scroll to position [0, 0]
click at [348, 216] on span "Nombres" at bounding box center [352, 216] width 48 height 17
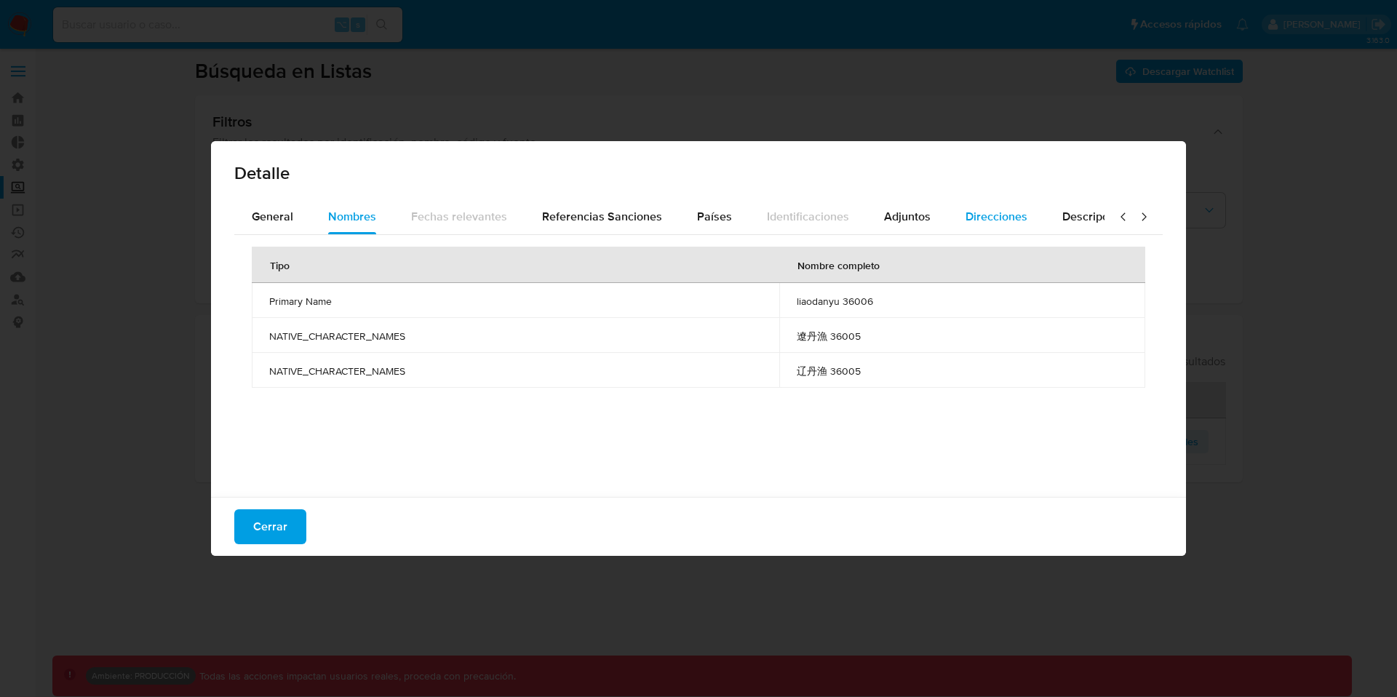
click at [971, 218] on span "Direcciones" at bounding box center [997, 216] width 62 height 17
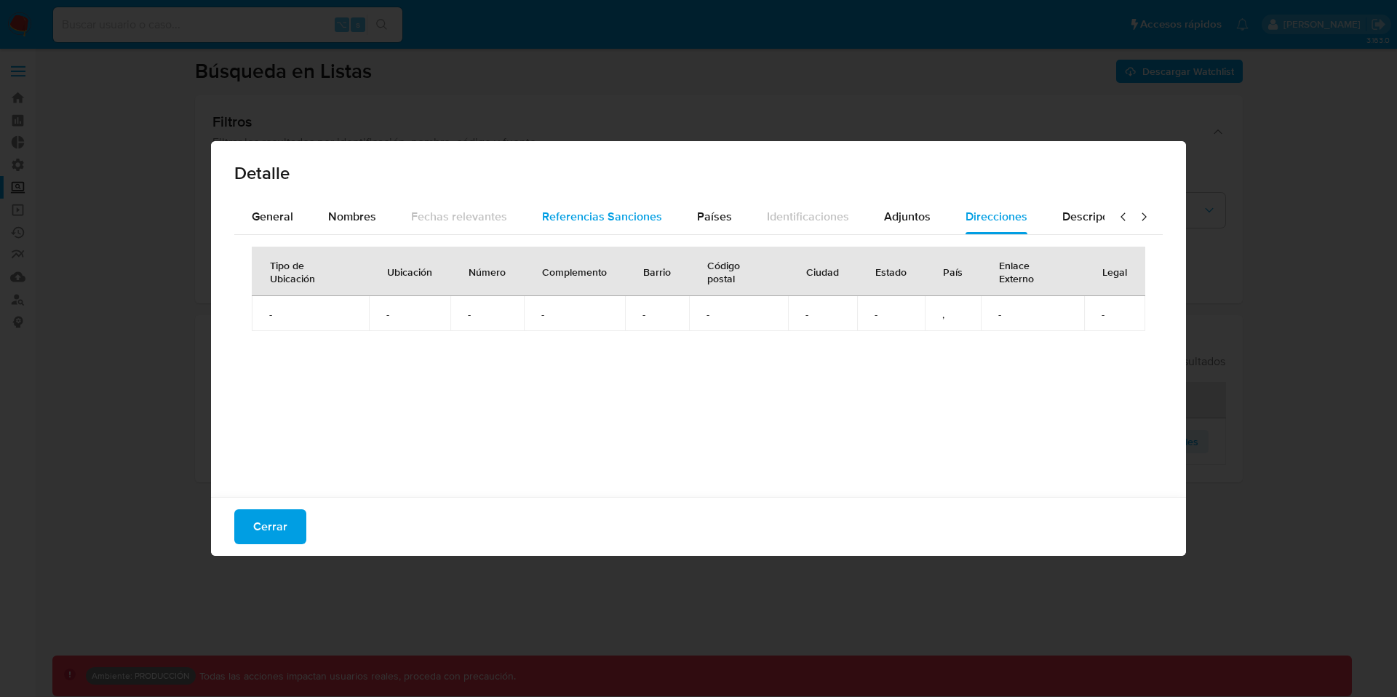
click at [612, 215] on span "Referencias Sanciones" at bounding box center [602, 216] width 120 height 17
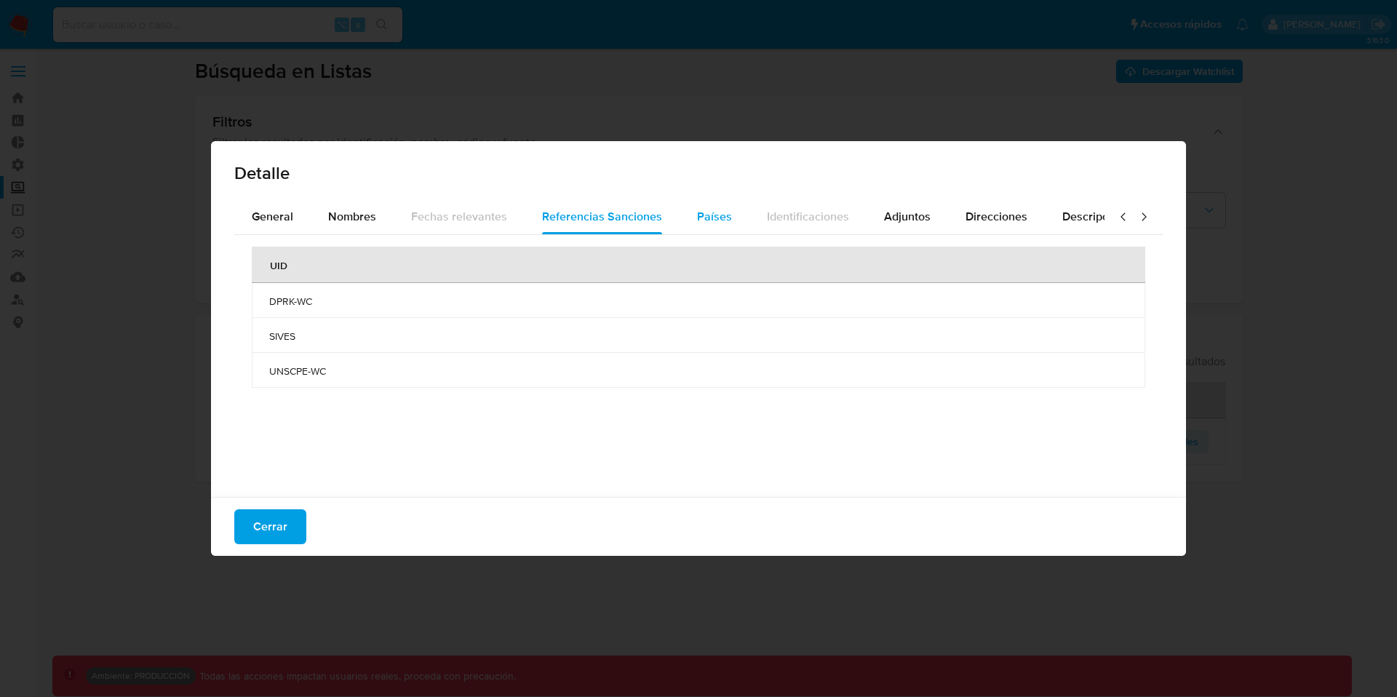
click at [690, 215] on button "Países" at bounding box center [715, 216] width 70 height 35
click at [921, 212] on span "Adjuntos" at bounding box center [907, 216] width 47 height 17
click at [277, 544] on div "Cerrar" at bounding box center [698, 526] width 975 height 59
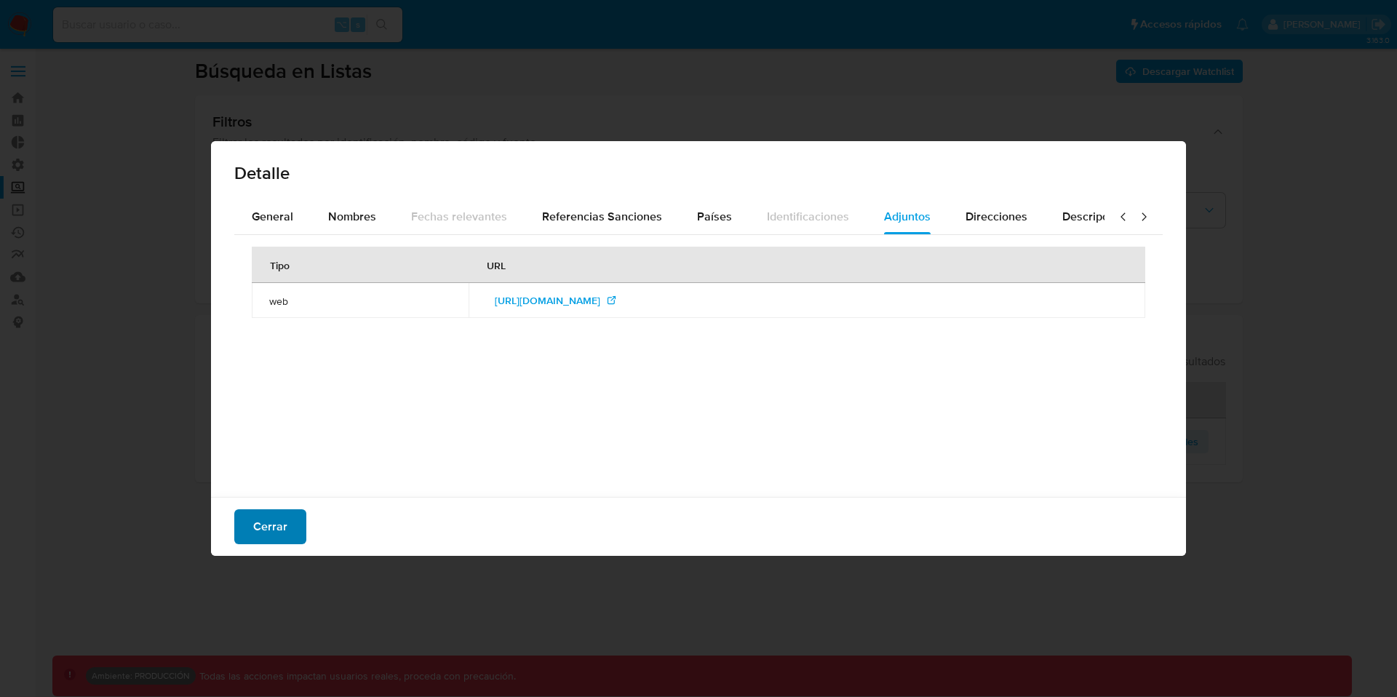
click at [269, 528] on span "Cerrar" at bounding box center [270, 527] width 34 height 32
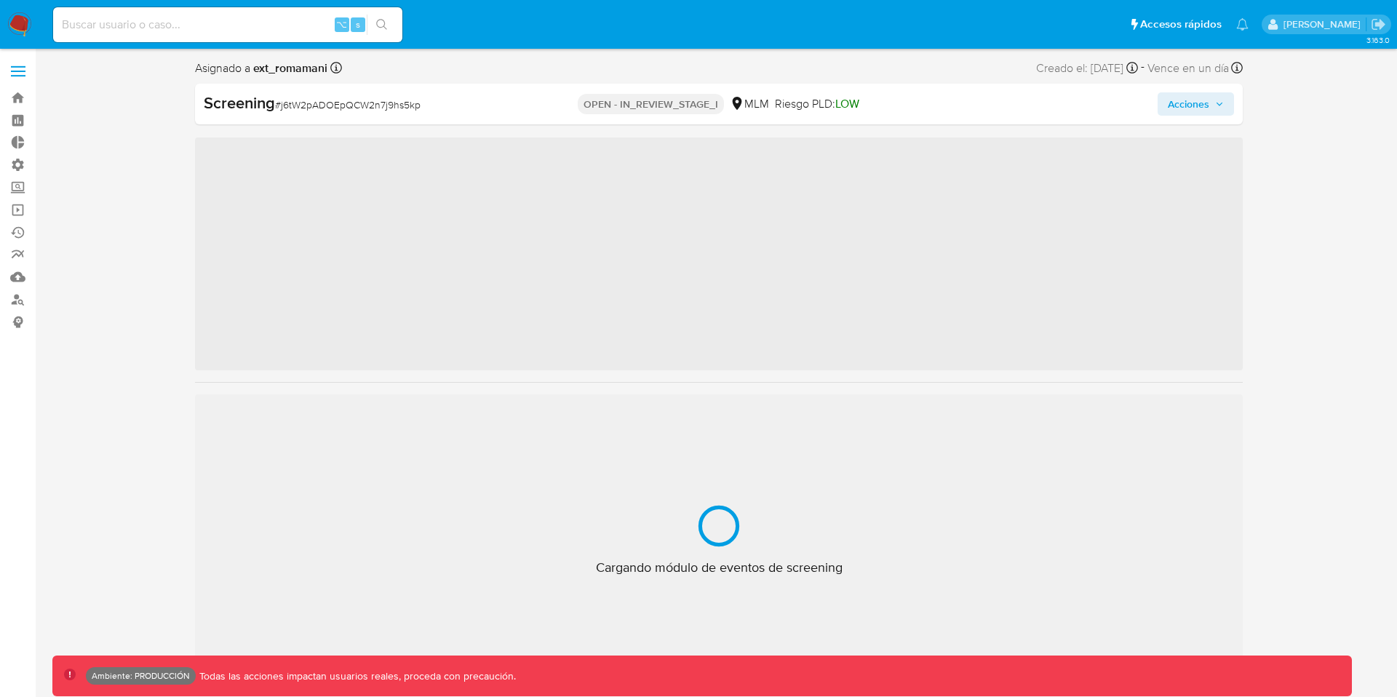
scroll to position [720, 0]
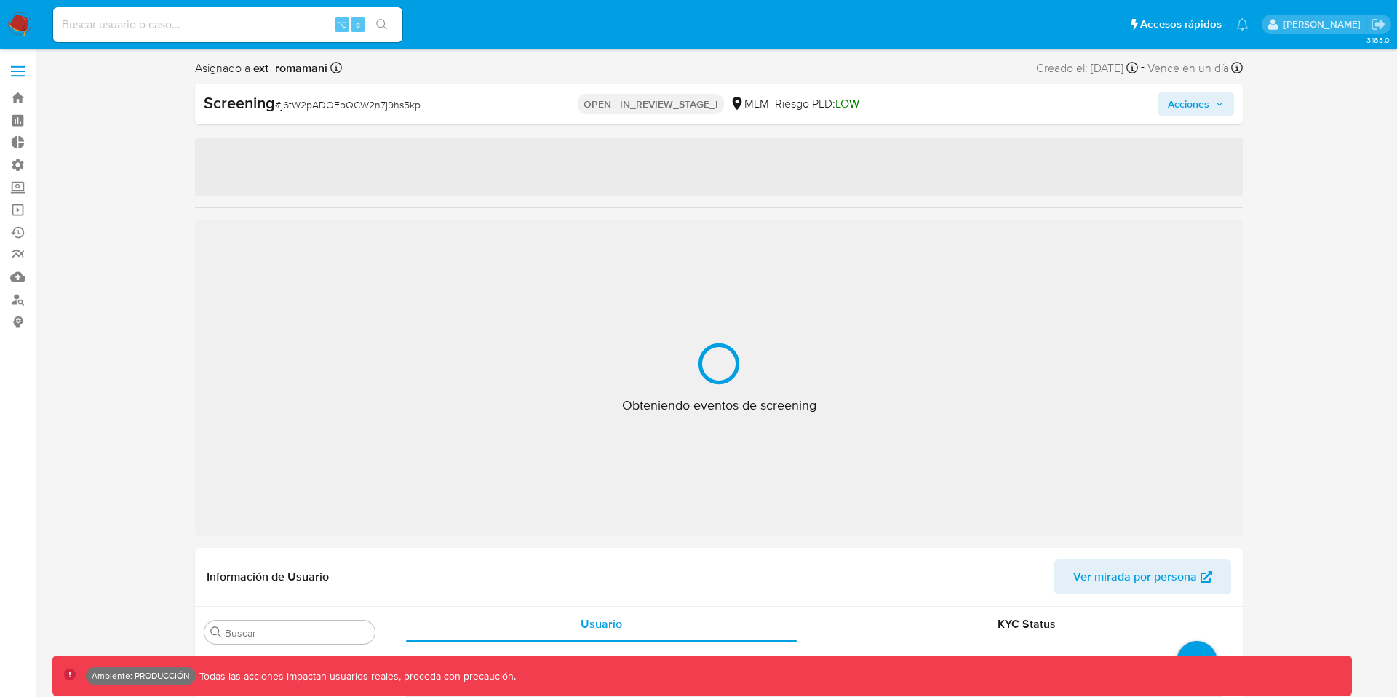
select select "10"
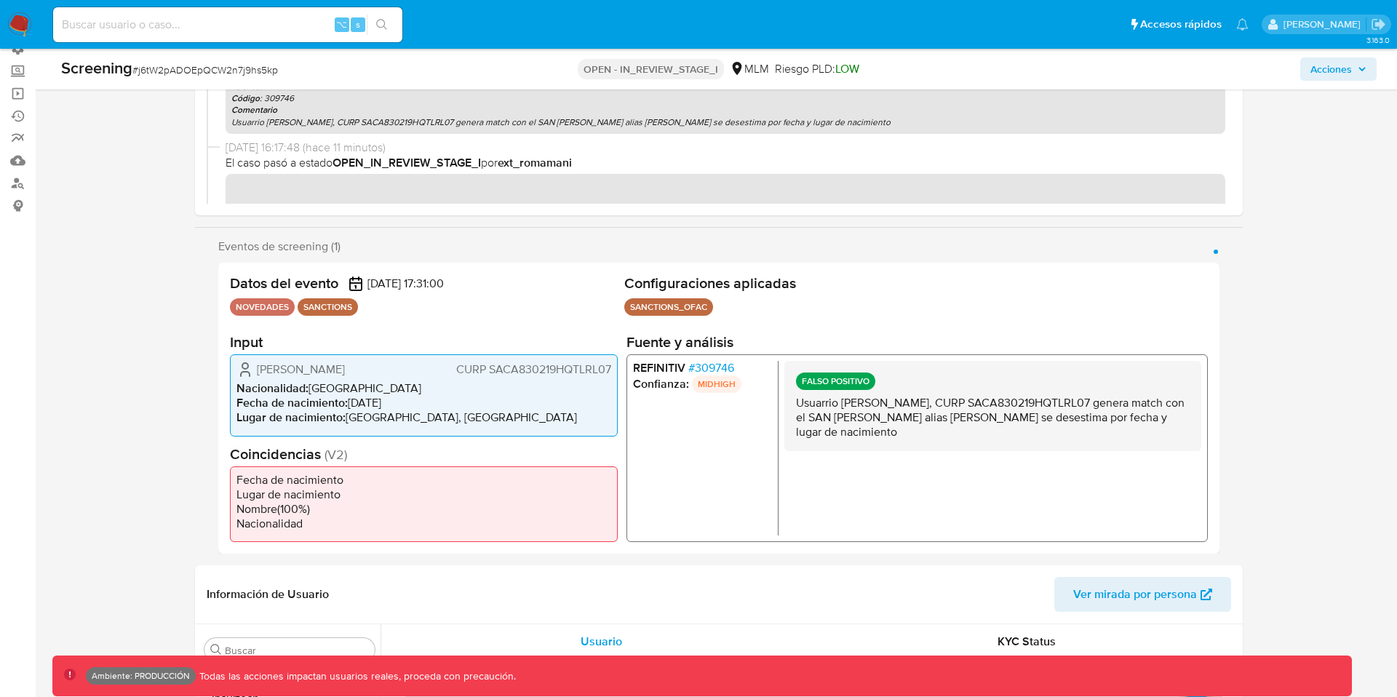
scroll to position [115, 0]
drag, startPoint x: 843, startPoint y: 404, endPoint x: 981, endPoint y: 405, distance: 138.3
click at [981, 405] on p "Usuarrio Alejandro Salazar Cardenas, CURP SACA830219HQTLRL07 genera match con e…" at bounding box center [993, 419] width 394 height 44
drag, startPoint x: 1081, startPoint y: 416, endPoint x: 832, endPoint y: 431, distance: 250.0
click at [832, 431] on p "Usuarrio Alejandro Salazar Cardenas, CURP SACA830219HQTLRL07 genera match con e…" at bounding box center [993, 419] width 394 height 44
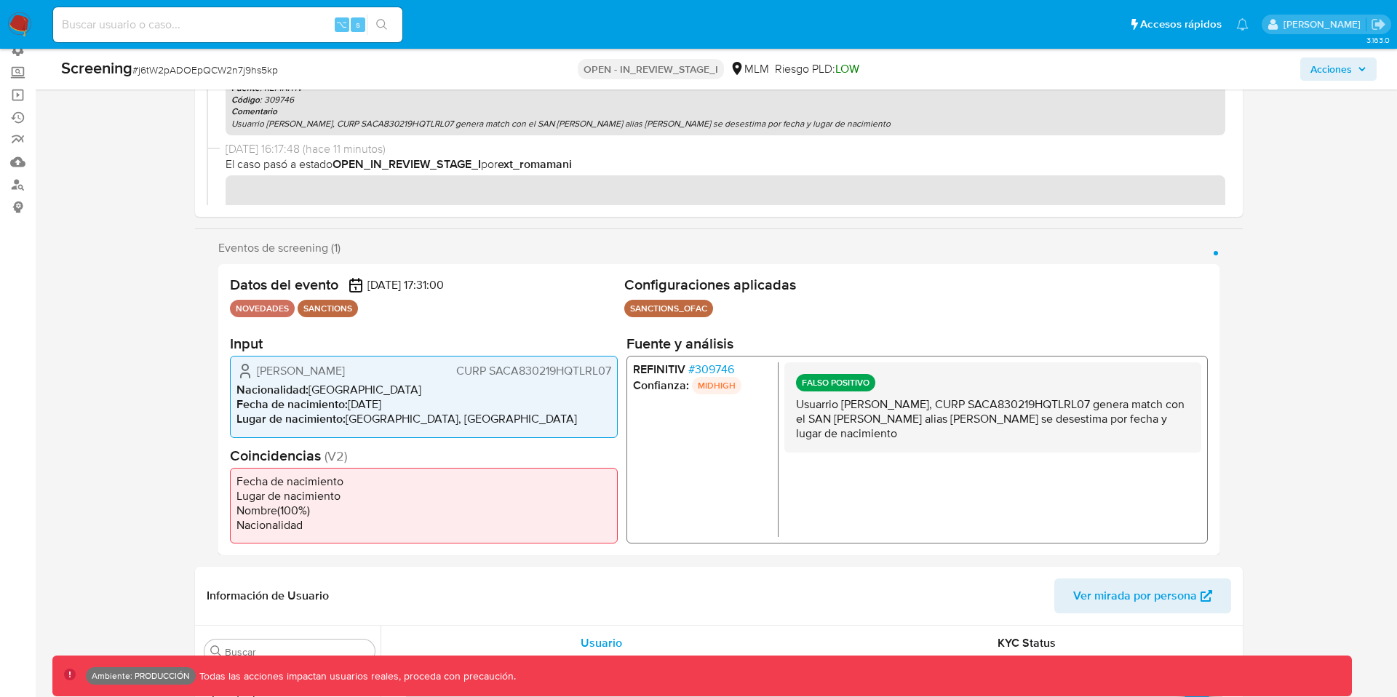
drag, startPoint x: 400, startPoint y: 374, endPoint x: 253, endPoint y: 365, distance: 146.5
click at [253, 365] on div "Alejandro Salazar Cardenas CURP SACA830219HQTLRL07" at bounding box center [424, 370] width 375 height 17
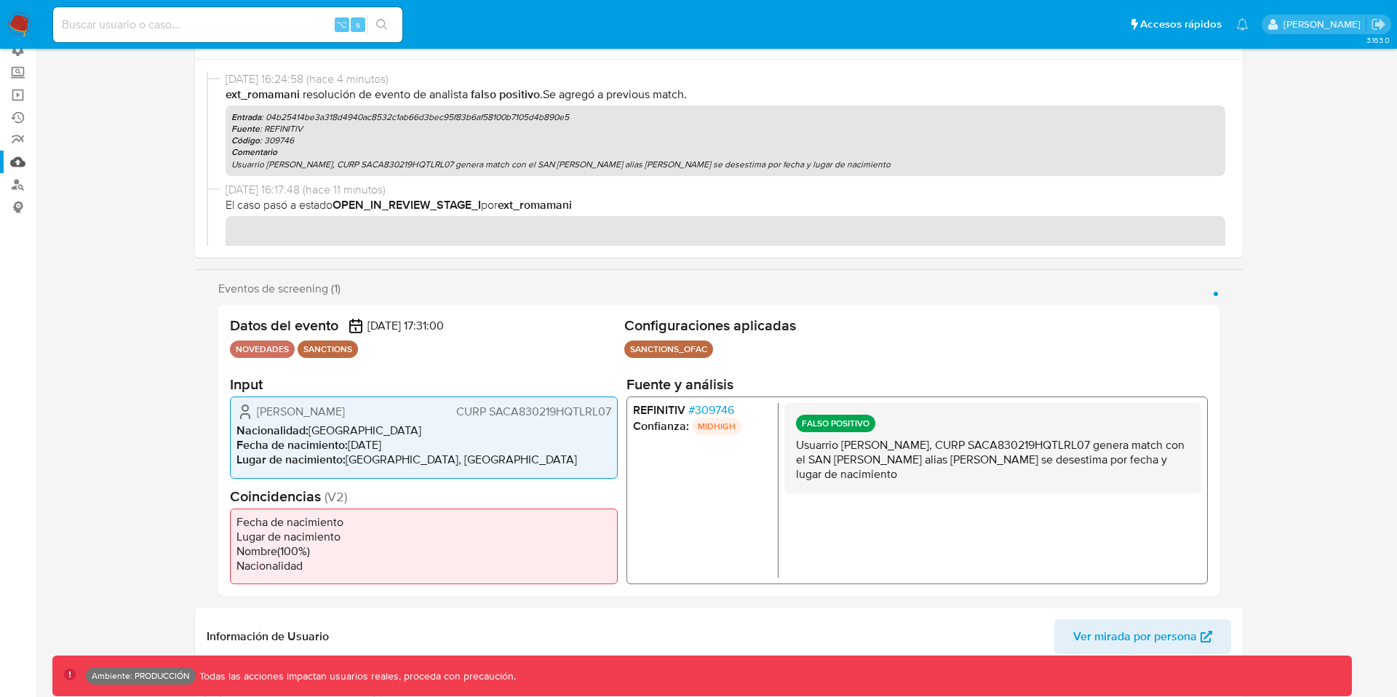
scroll to position [0, 0]
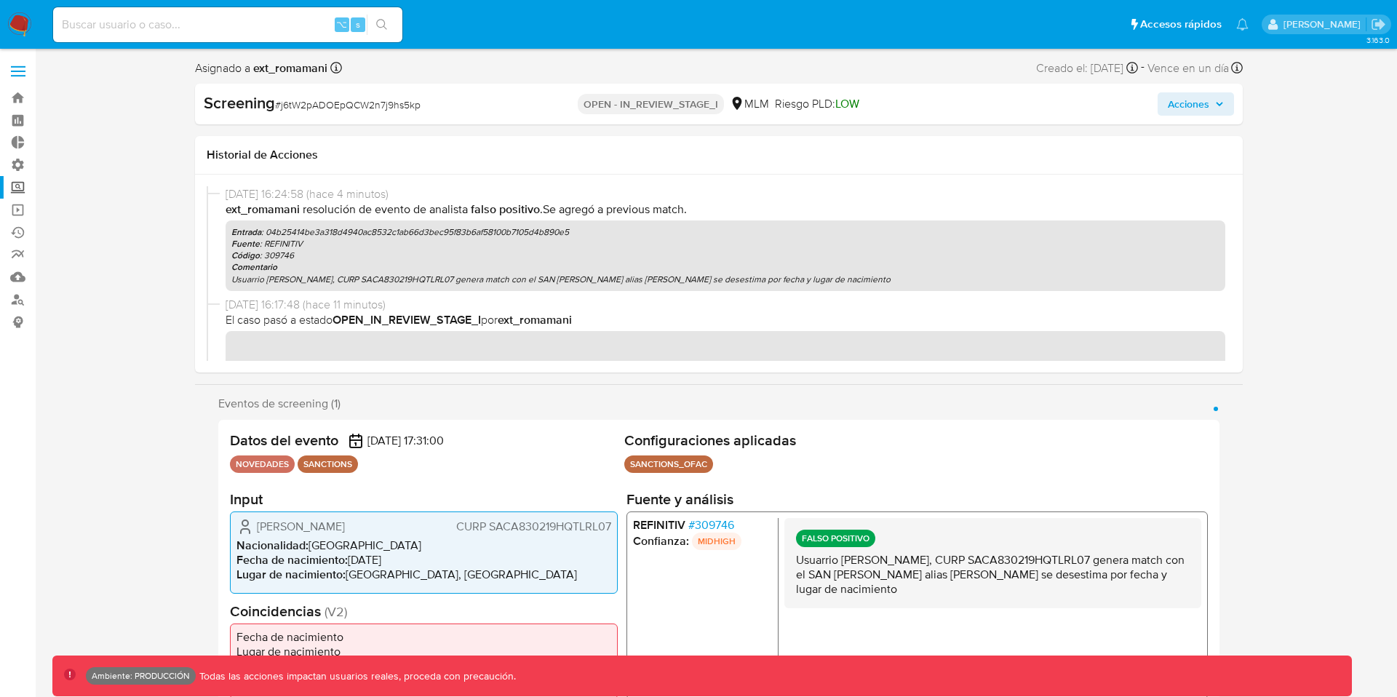
click at [15, 183] on label "Screening" at bounding box center [86, 187] width 173 height 23
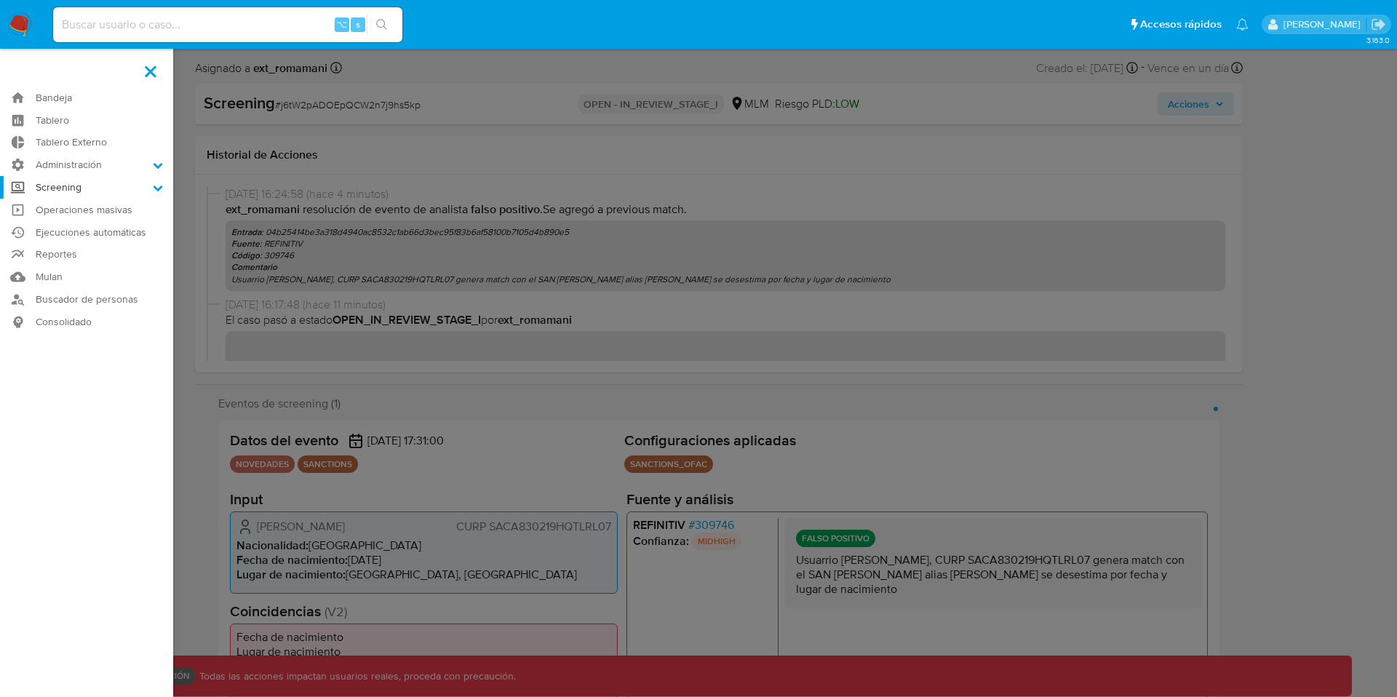
click at [0, 0] on input "Screening" at bounding box center [0, 0] width 0 height 0
click at [95, 241] on link "Búsqueda en Listas" at bounding box center [86, 244] width 173 height 18
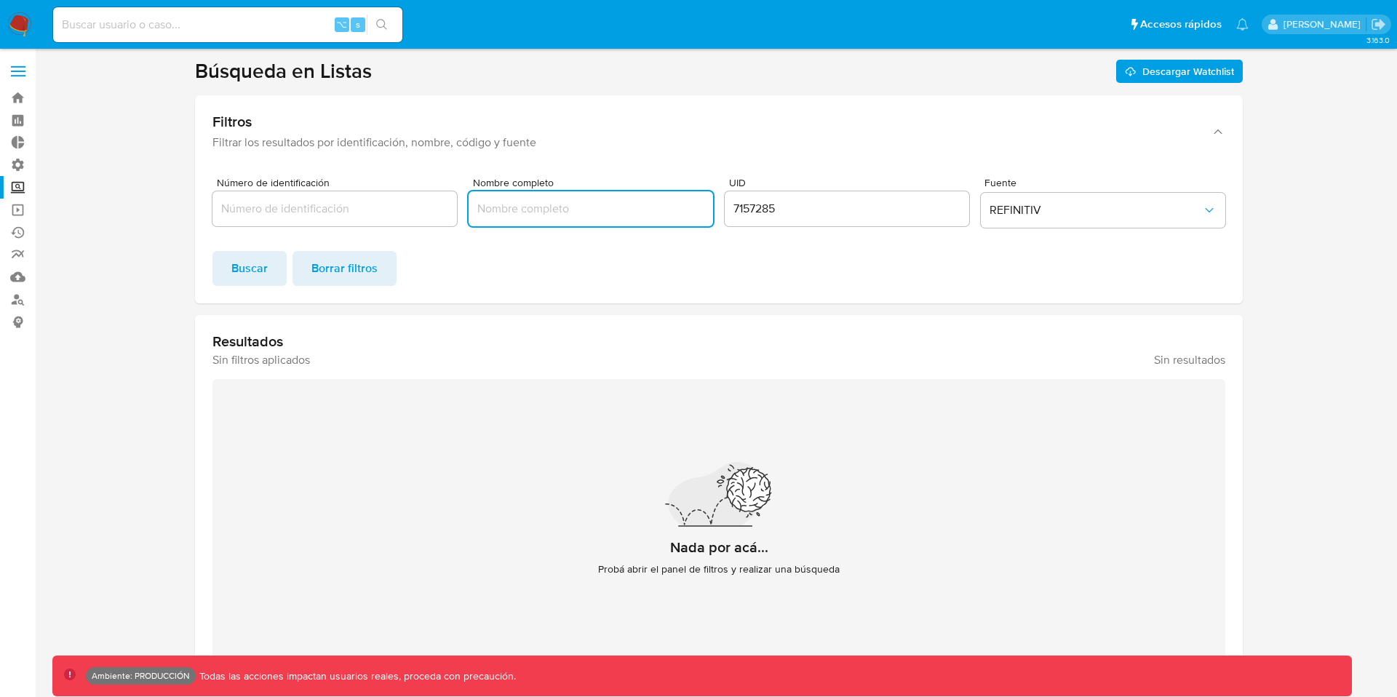
click at [534, 217] on input "Nombre completo" at bounding box center [591, 208] width 245 height 19
click at [18, 191] on label "Screening" at bounding box center [86, 187] width 173 height 23
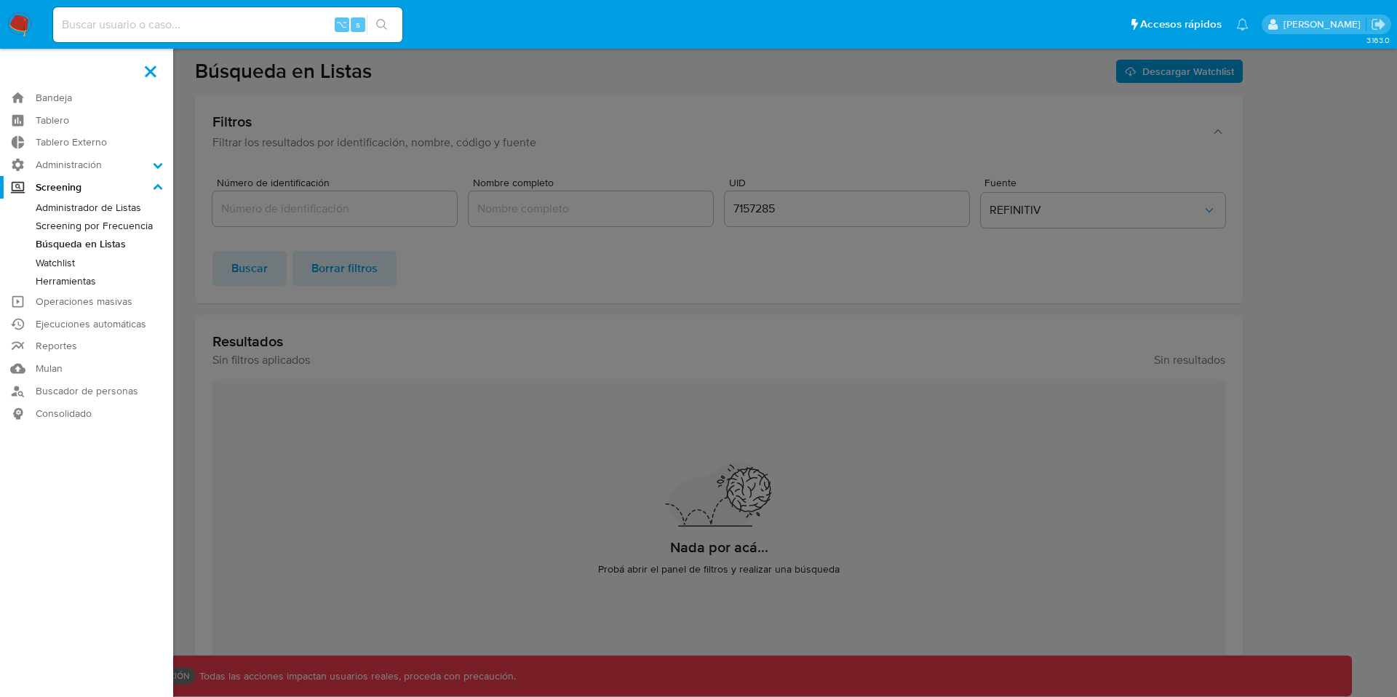
click at [0, 0] on input "Screening" at bounding box center [0, 0] width 0 height 0
click at [69, 278] on link "Herramientas" at bounding box center [86, 281] width 173 height 18
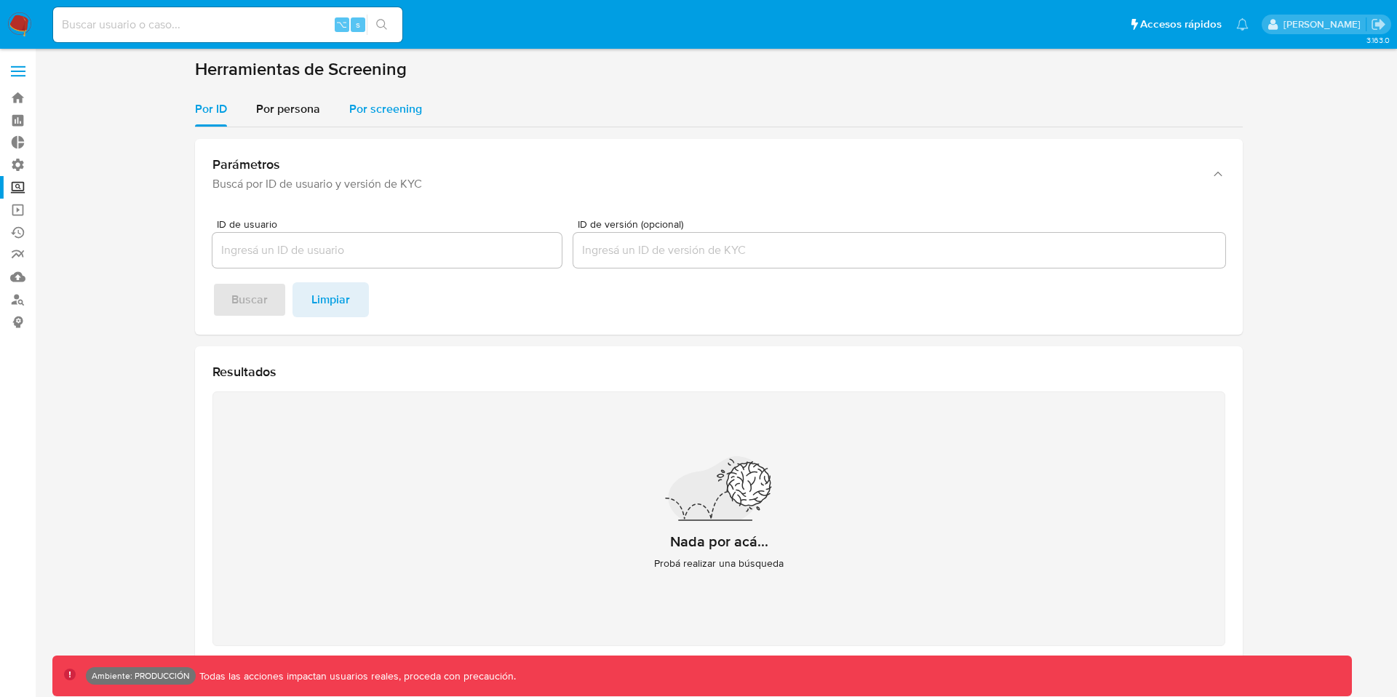
click at [410, 104] on span "Por screening" at bounding box center [385, 108] width 73 height 17
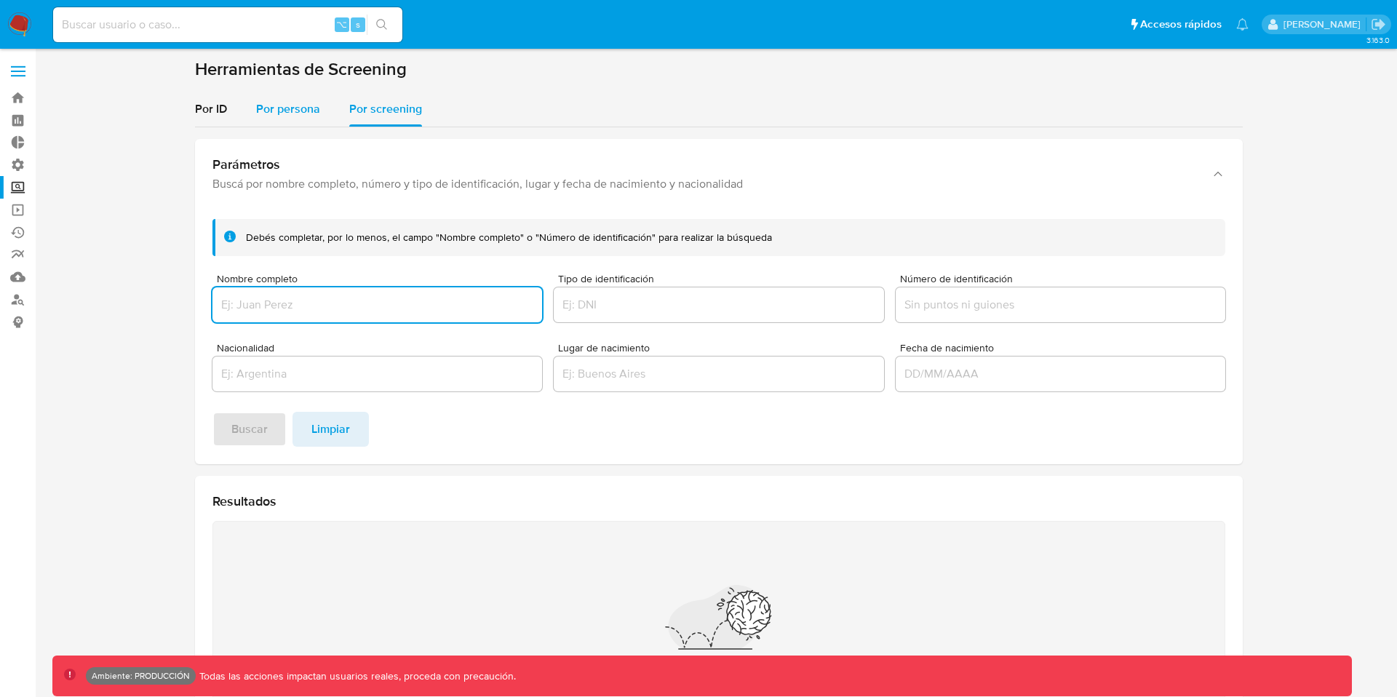
click at [299, 102] on span "Por persona" at bounding box center [288, 108] width 64 height 17
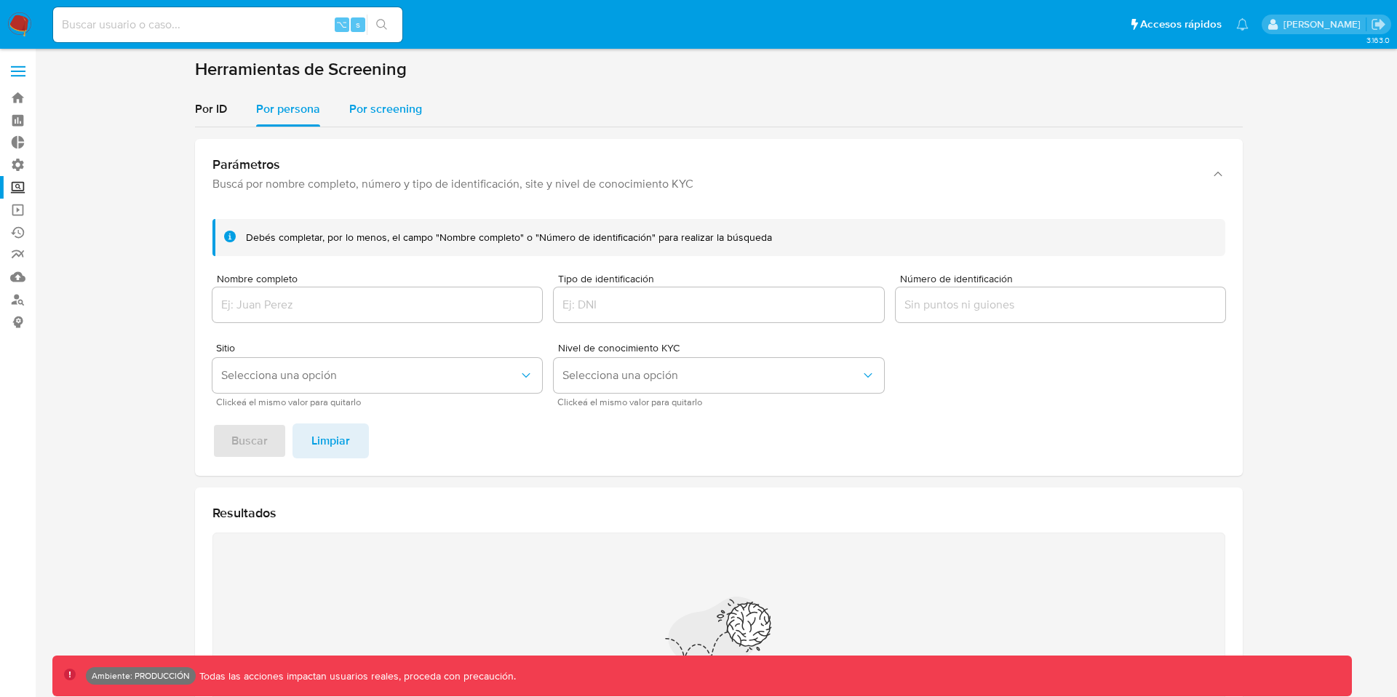
click at [382, 112] on span "Por screening" at bounding box center [385, 108] width 73 height 17
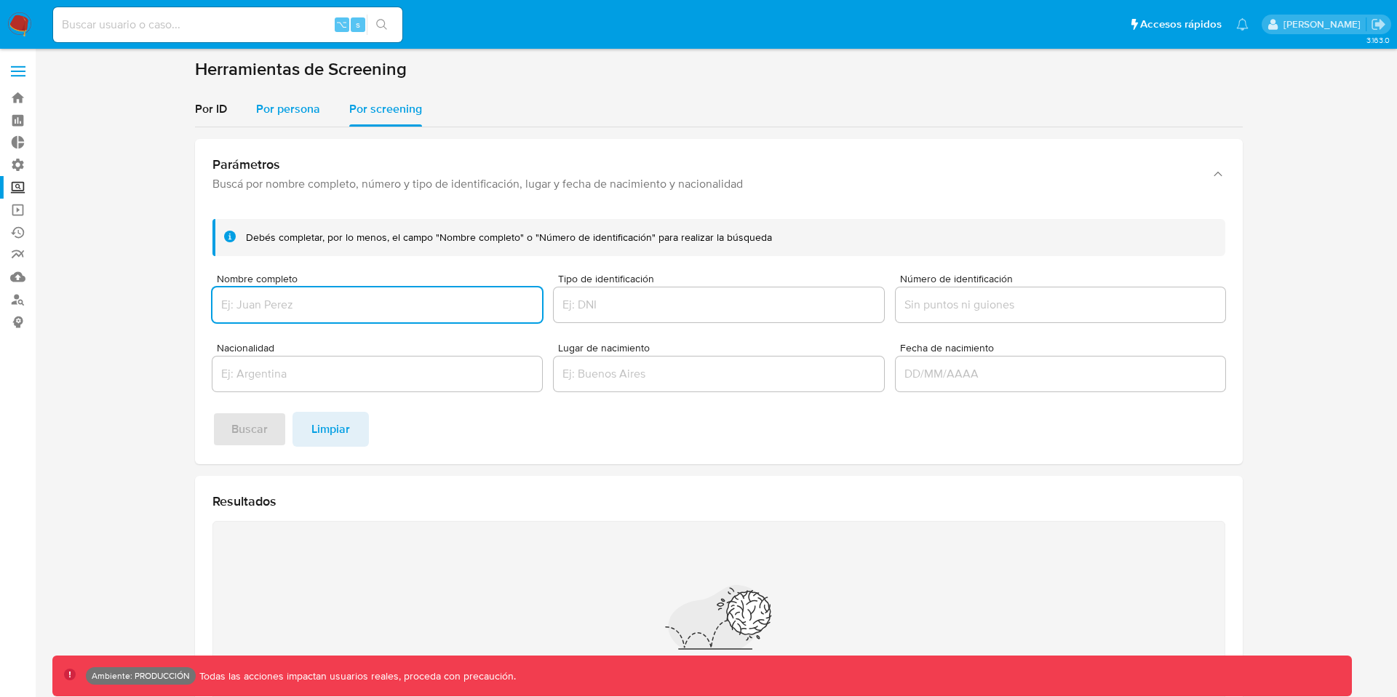
click at [295, 99] on div "Por persona" at bounding box center [288, 109] width 64 height 35
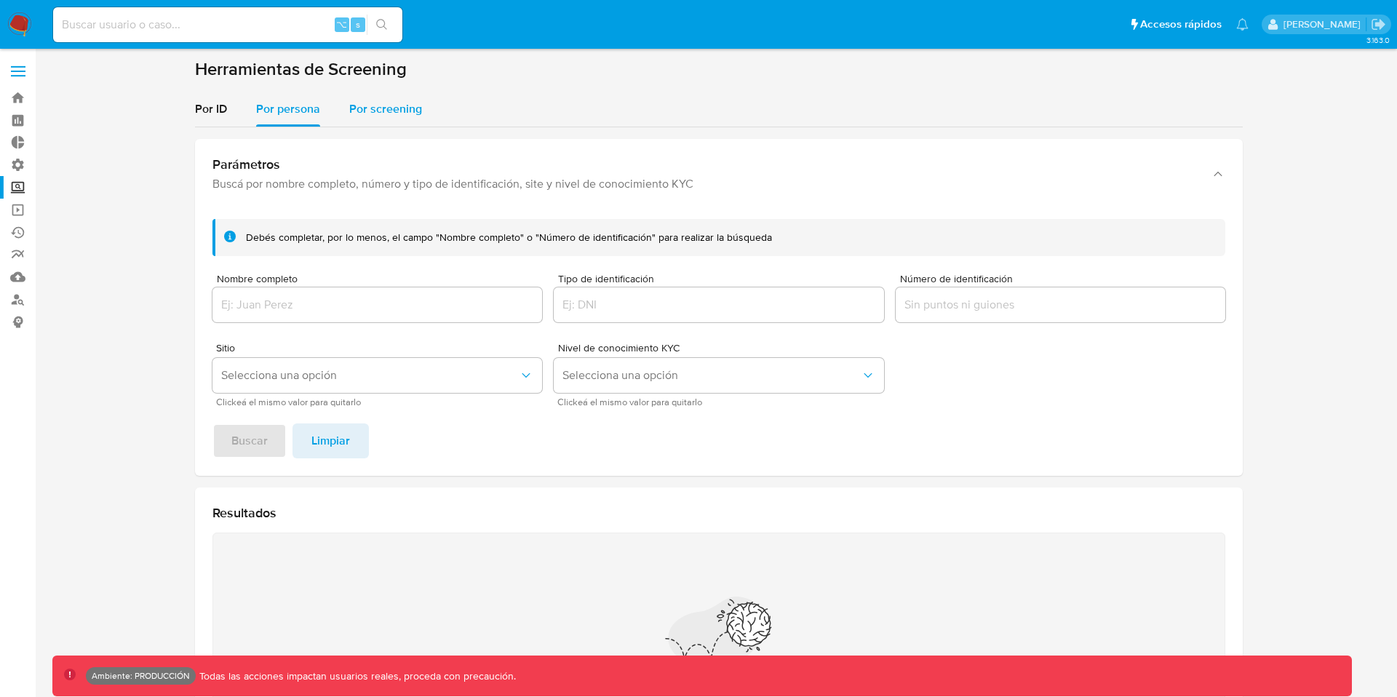
click at [378, 103] on span "Por screening" at bounding box center [385, 108] width 73 height 17
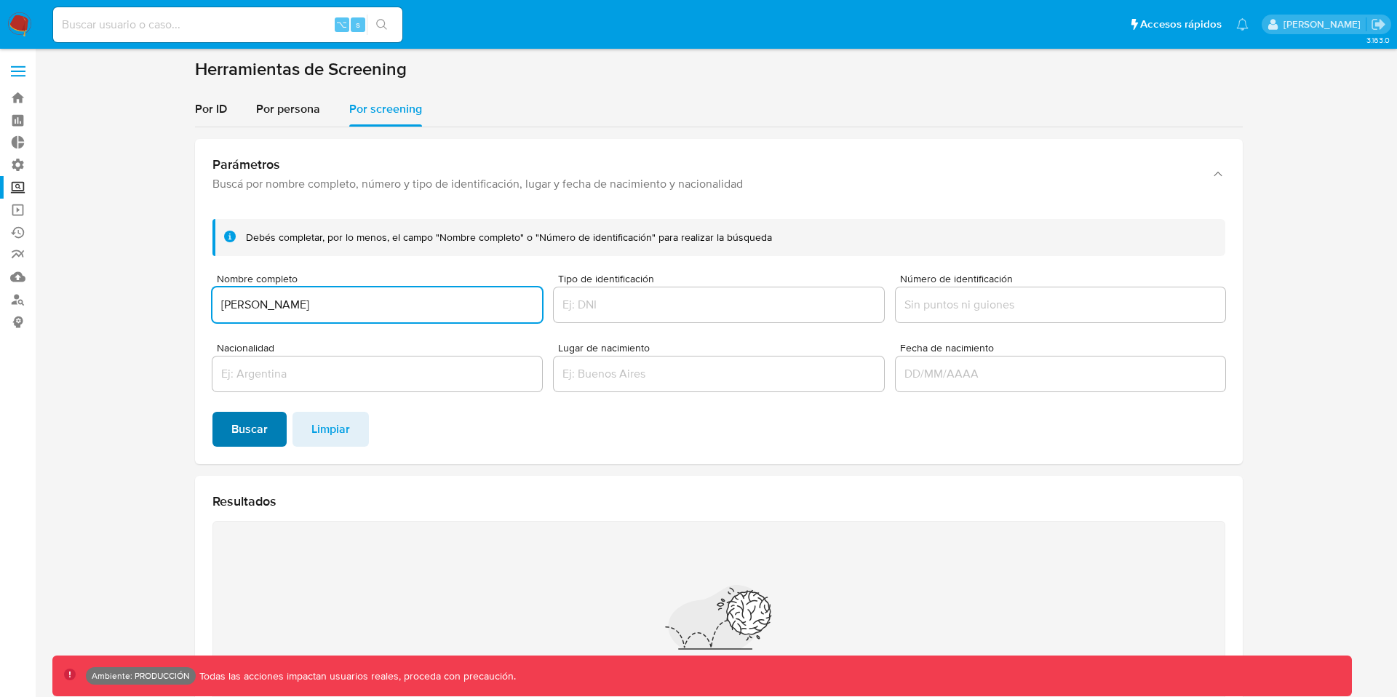
click at [234, 421] on span "Buscar" at bounding box center [249, 429] width 36 height 32
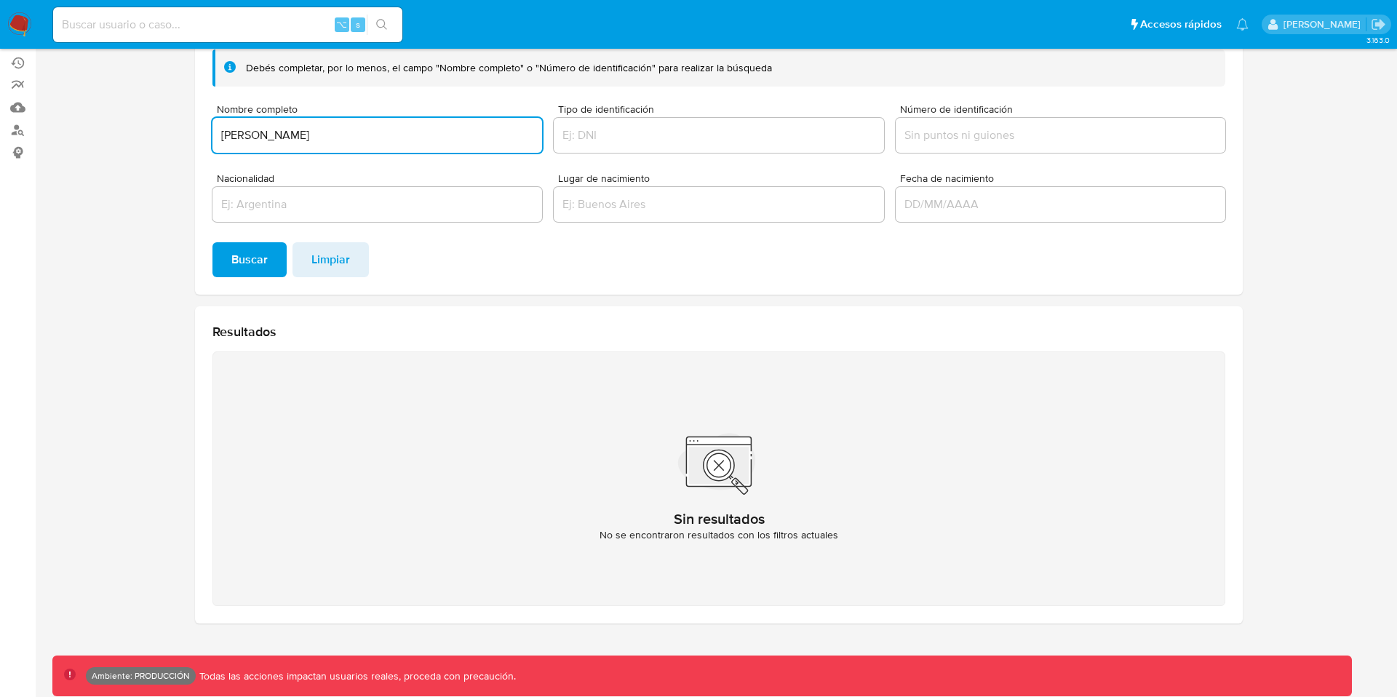
drag, startPoint x: 276, startPoint y: 132, endPoint x: 413, endPoint y: 148, distance: 138.4
click at [413, 147] on div "Alejandro Salazar Cardenas" at bounding box center [378, 135] width 330 height 35
click at [229, 256] on button "Buscar" at bounding box center [250, 259] width 74 height 35
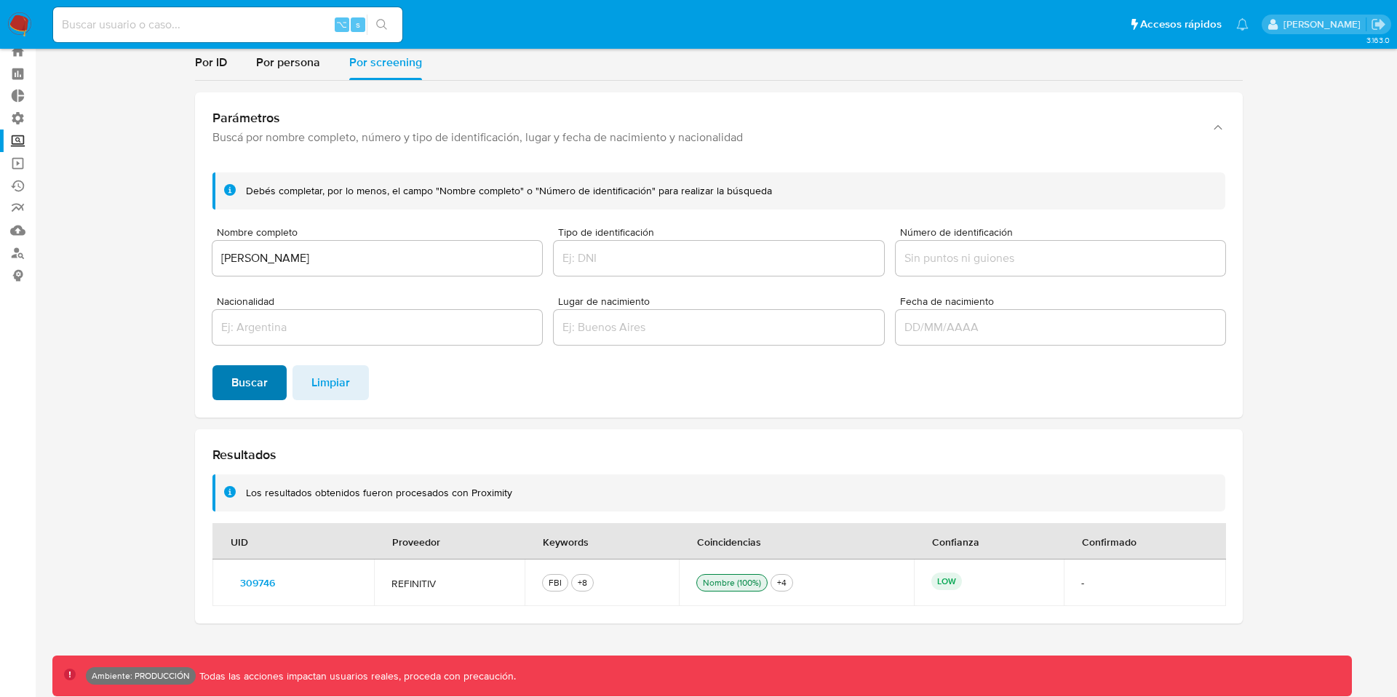
scroll to position [47, 0]
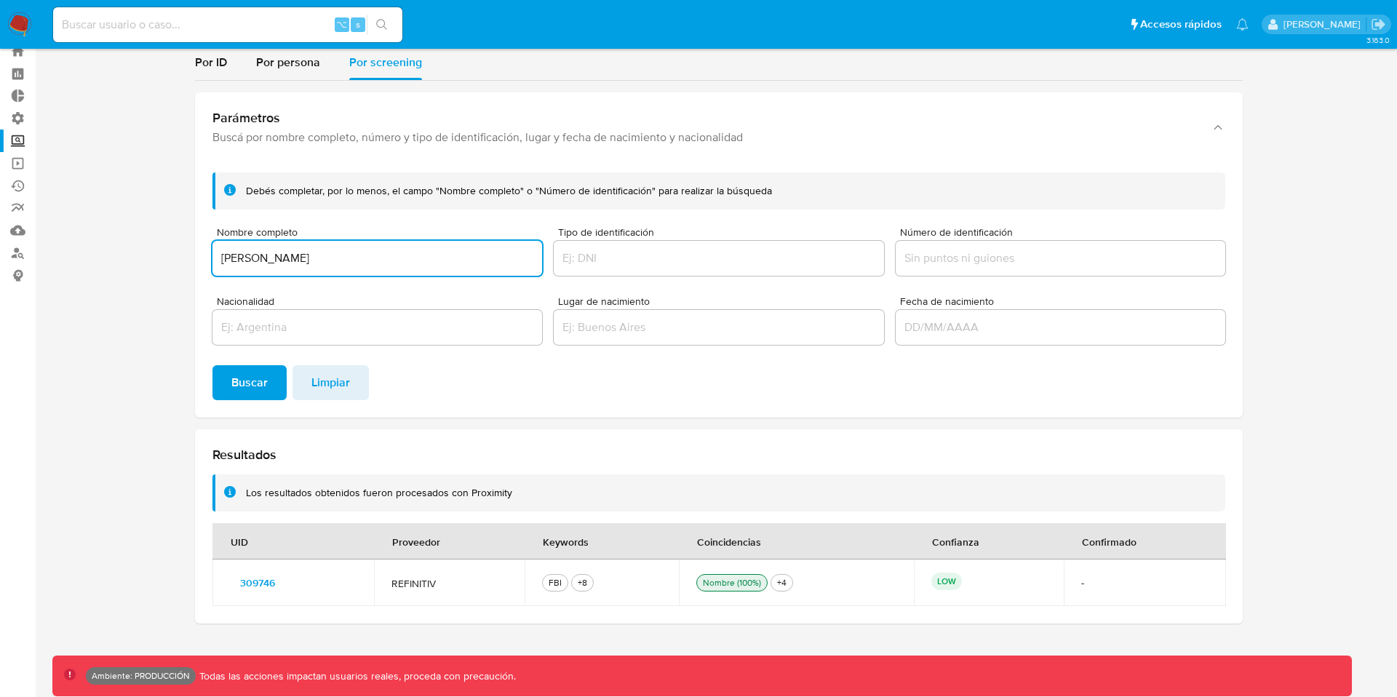
drag, startPoint x: 274, startPoint y: 258, endPoint x: 456, endPoint y: 266, distance: 182.9
click at [455, 266] on input "Alejandro Cardenas Salazar" at bounding box center [378, 258] width 330 height 19
type input "Alejandro Salazar Cardenas"
click at [253, 385] on span "Buscar" at bounding box center [249, 383] width 36 height 32
